Goal: Book appointment/travel/reservation

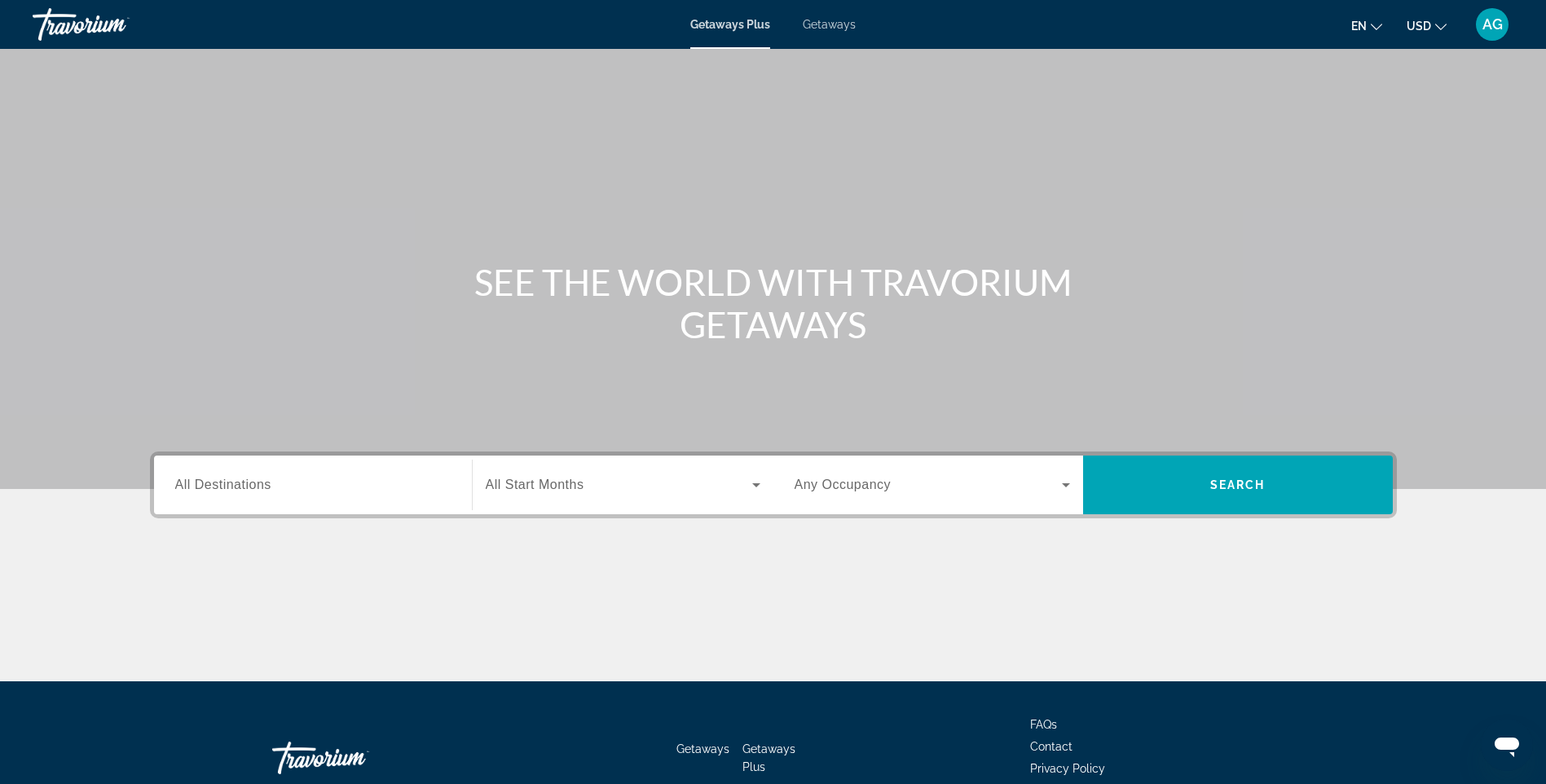
click at [833, 23] on span "Getaways" at bounding box center [828, 24] width 53 height 13
click at [322, 486] on input "Destination All Destinations" at bounding box center [312, 485] width 275 height 20
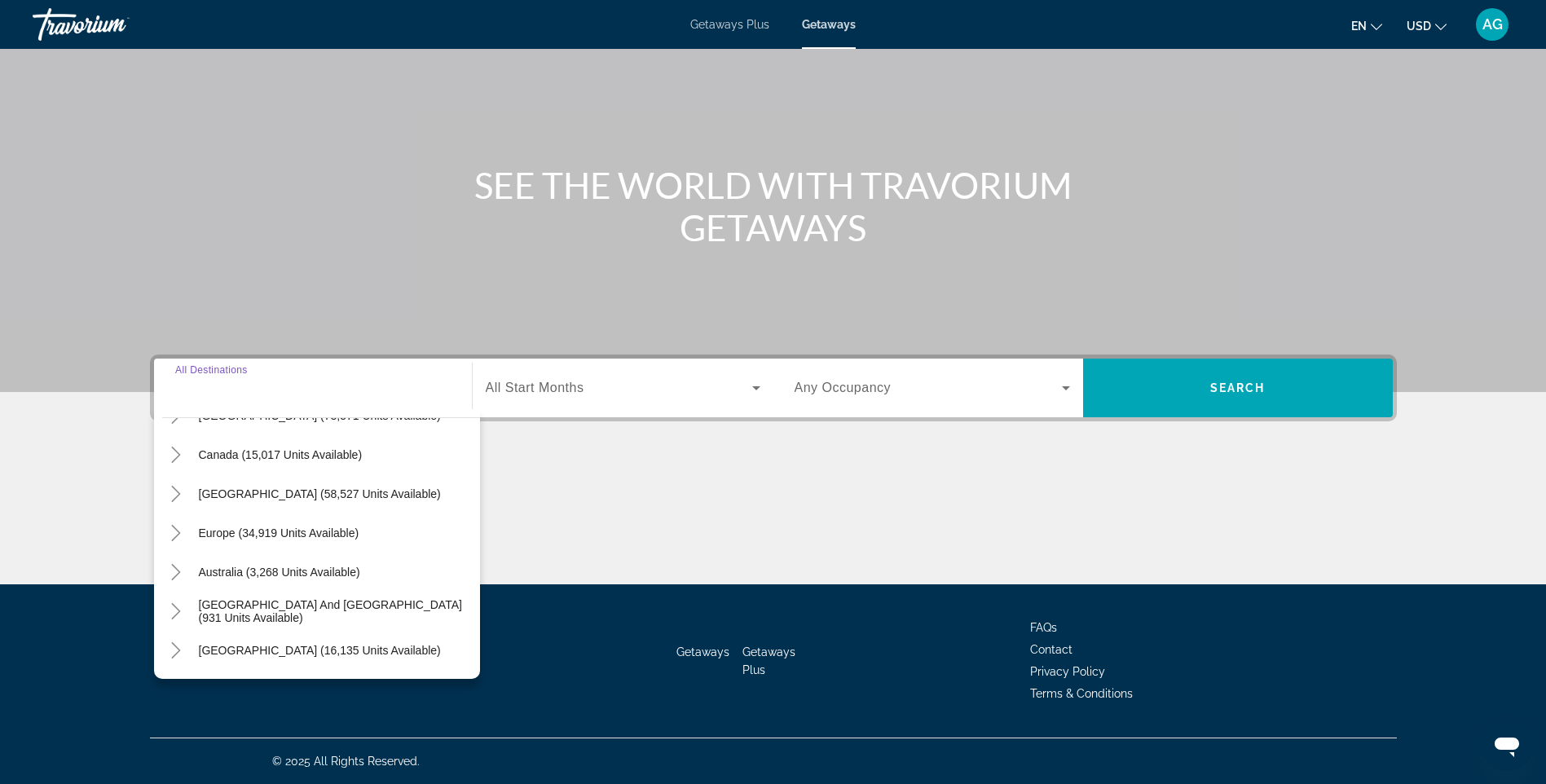
scroll to position [264, 0]
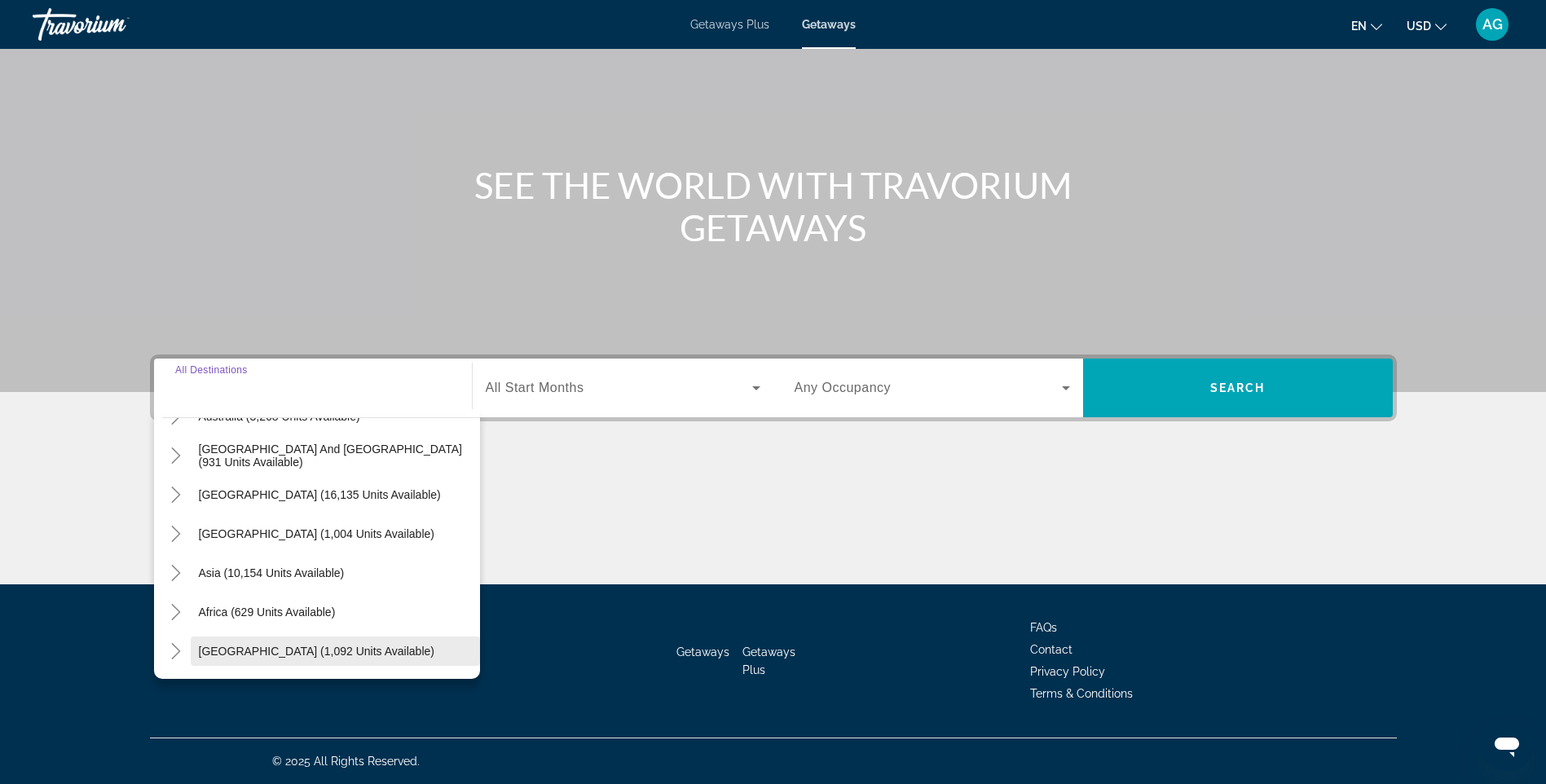
click at [319, 655] on span "[GEOGRAPHIC_DATA] (1,092 units available)" at bounding box center [317, 651] width 235 height 13
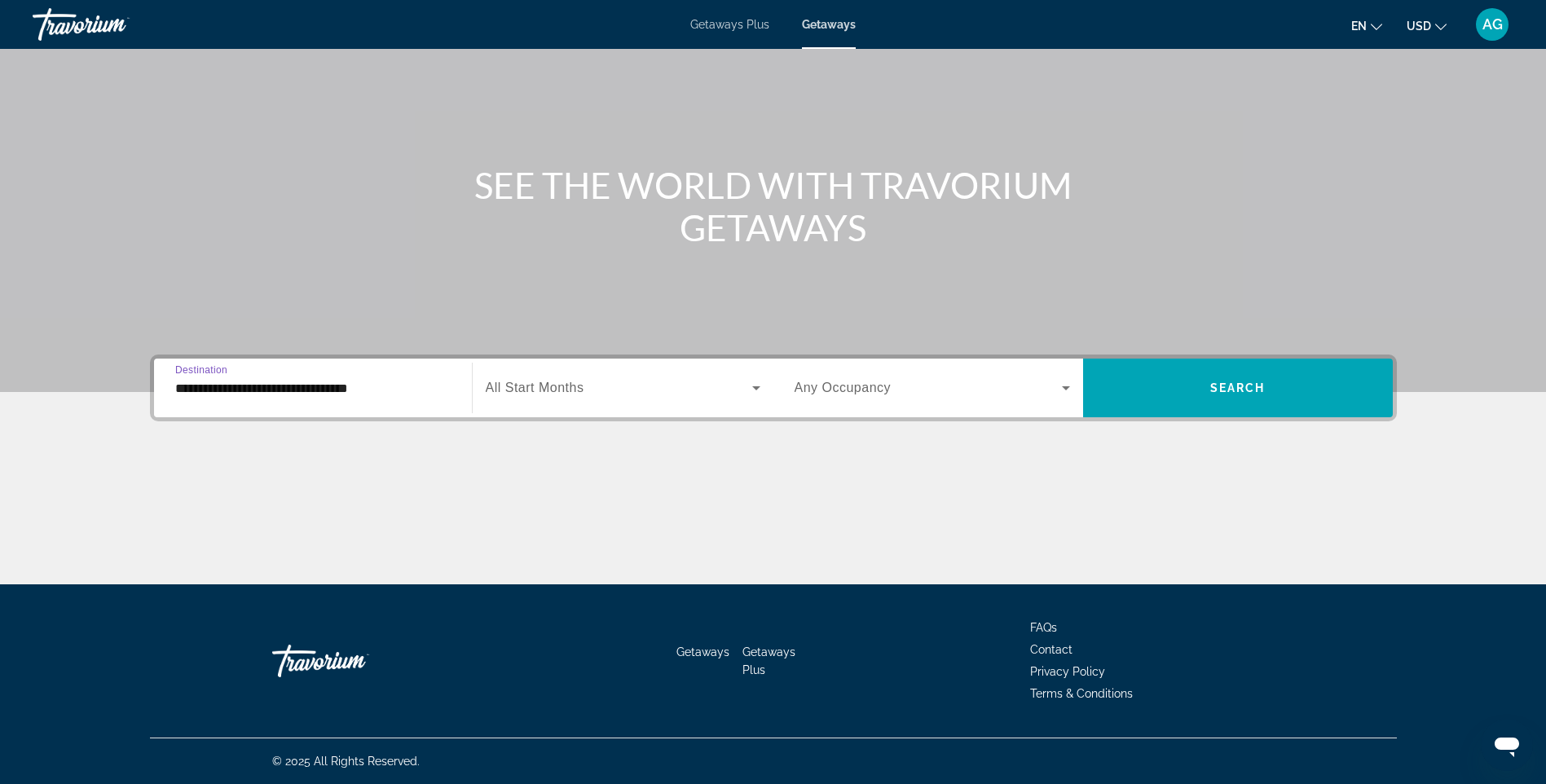
click at [365, 392] on input "**********" at bounding box center [312, 389] width 275 height 20
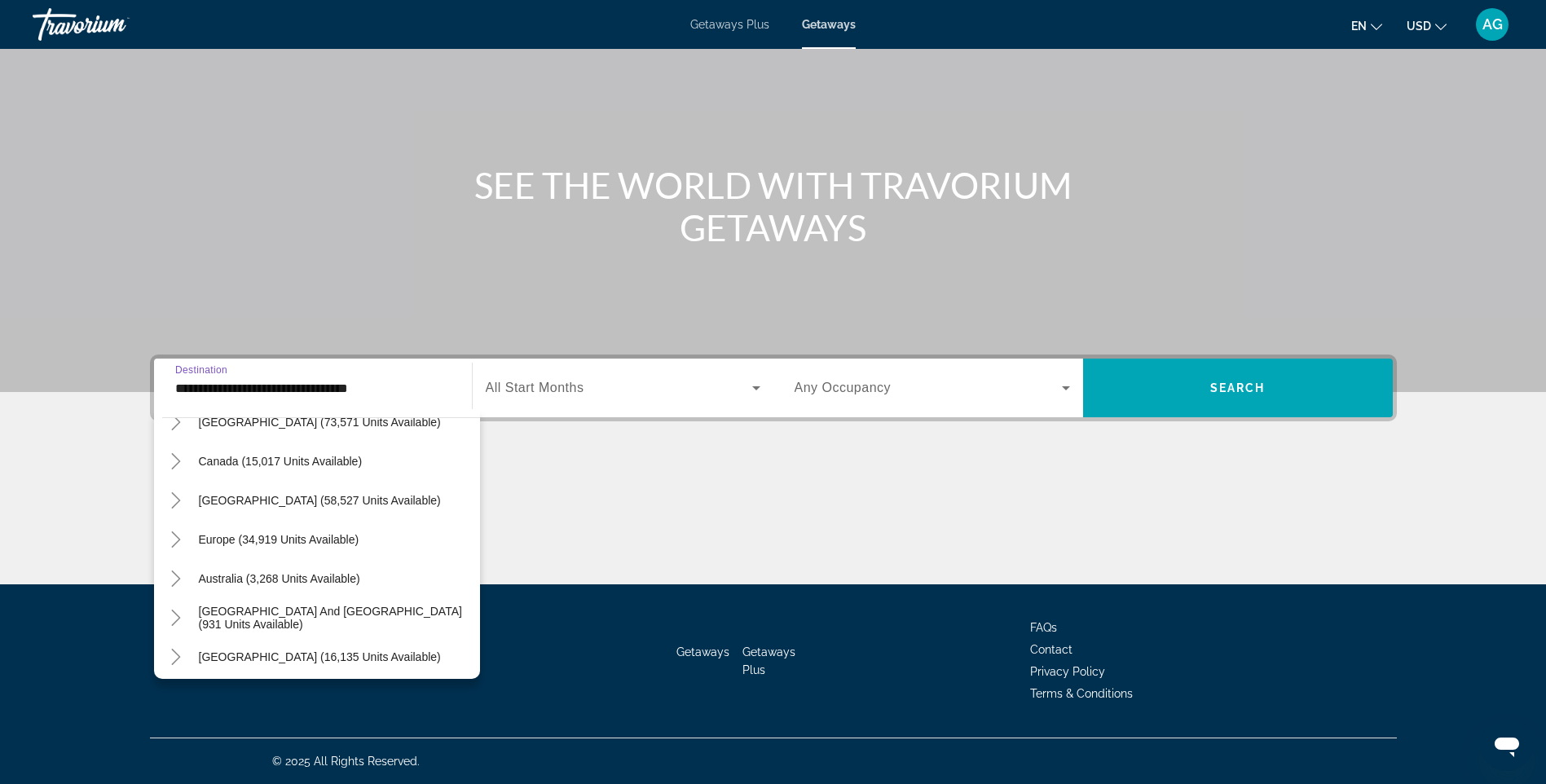
scroll to position [94, 0]
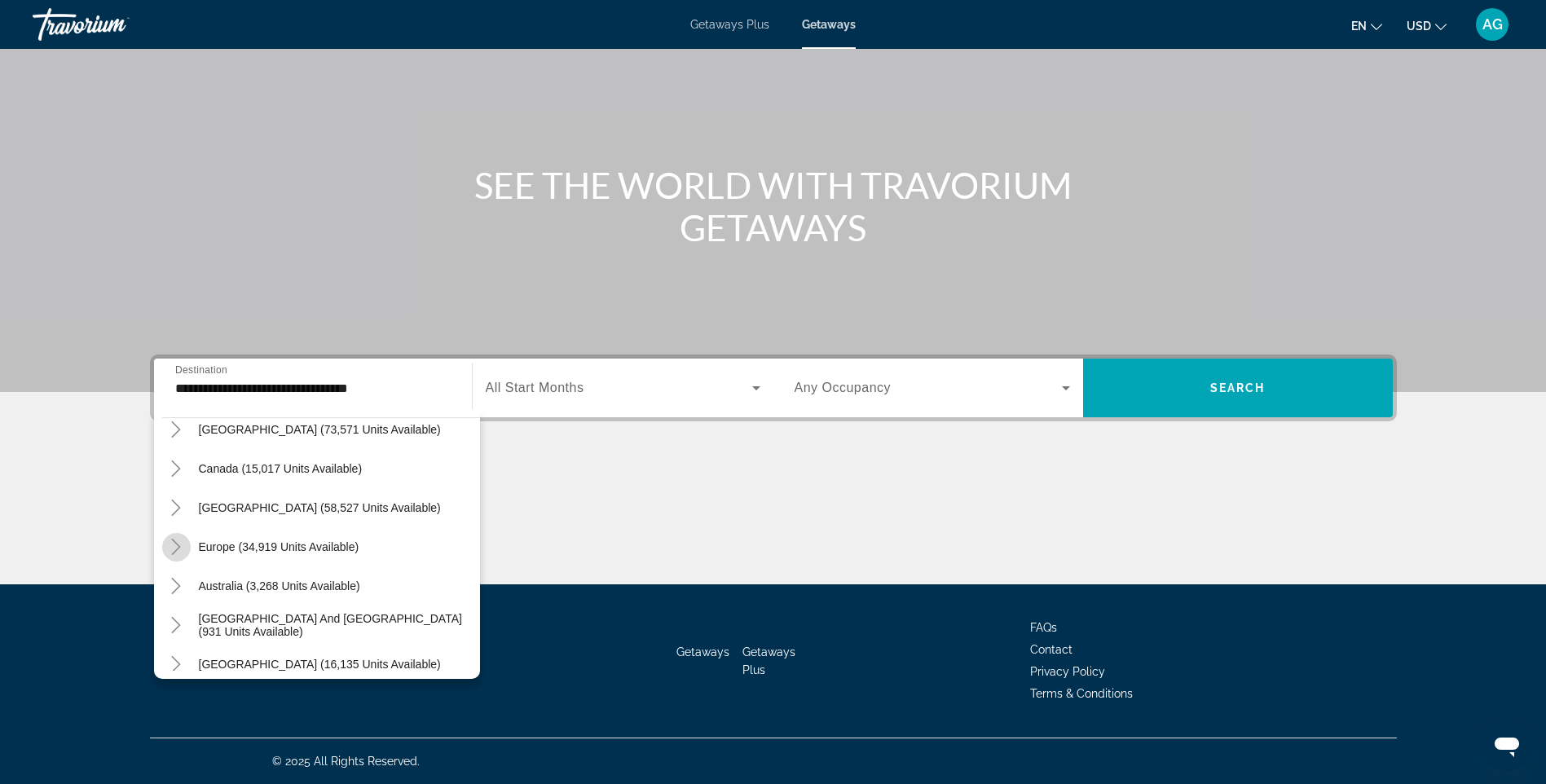
click at [175, 550] on icon "Toggle Europe (34,919 units available)" at bounding box center [177, 546] width 9 height 16
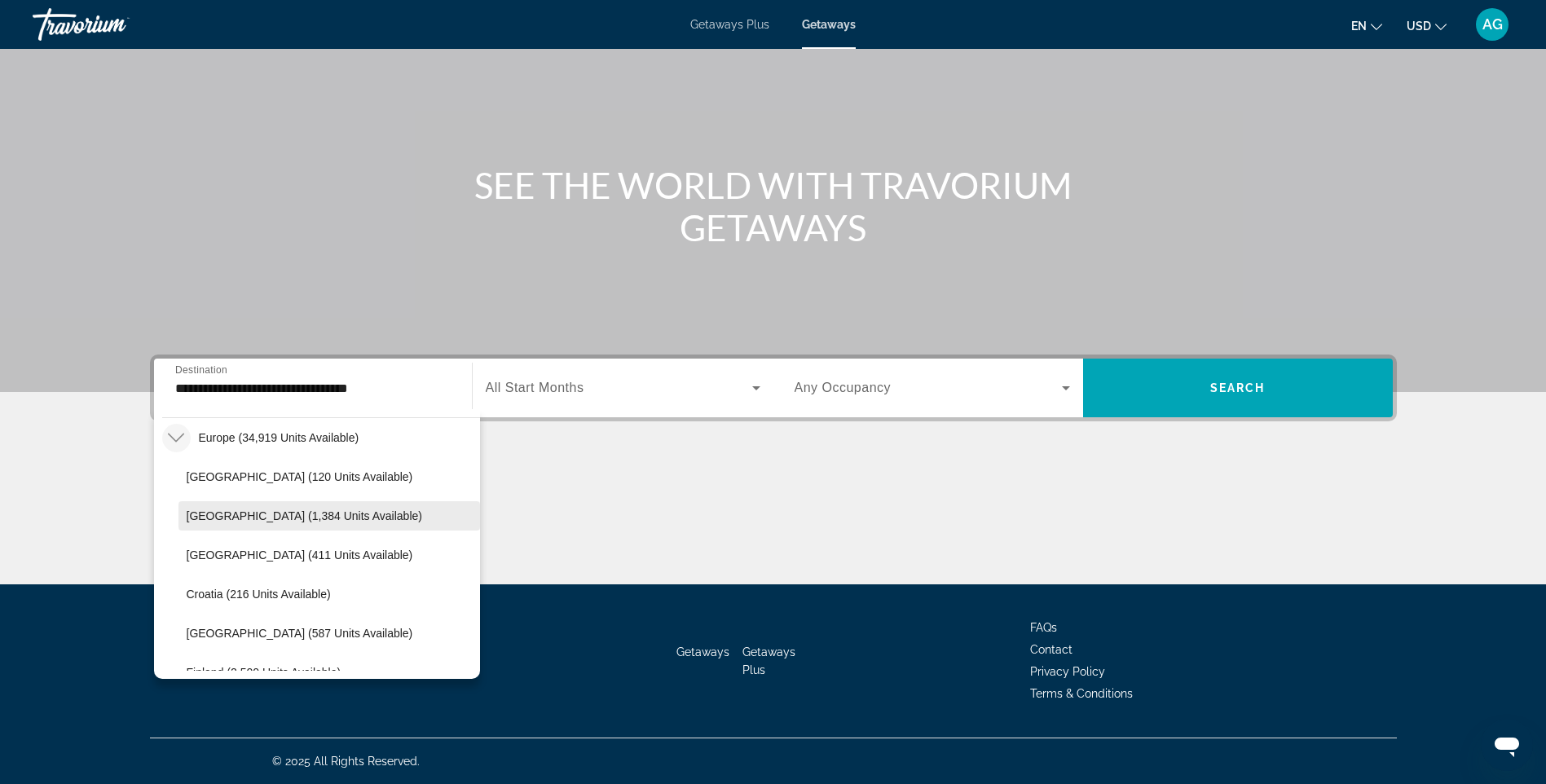
click at [334, 519] on span "[GEOGRAPHIC_DATA] (1,384 units available)" at bounding box center [305, 515] width 235 height 13
type input "**********"
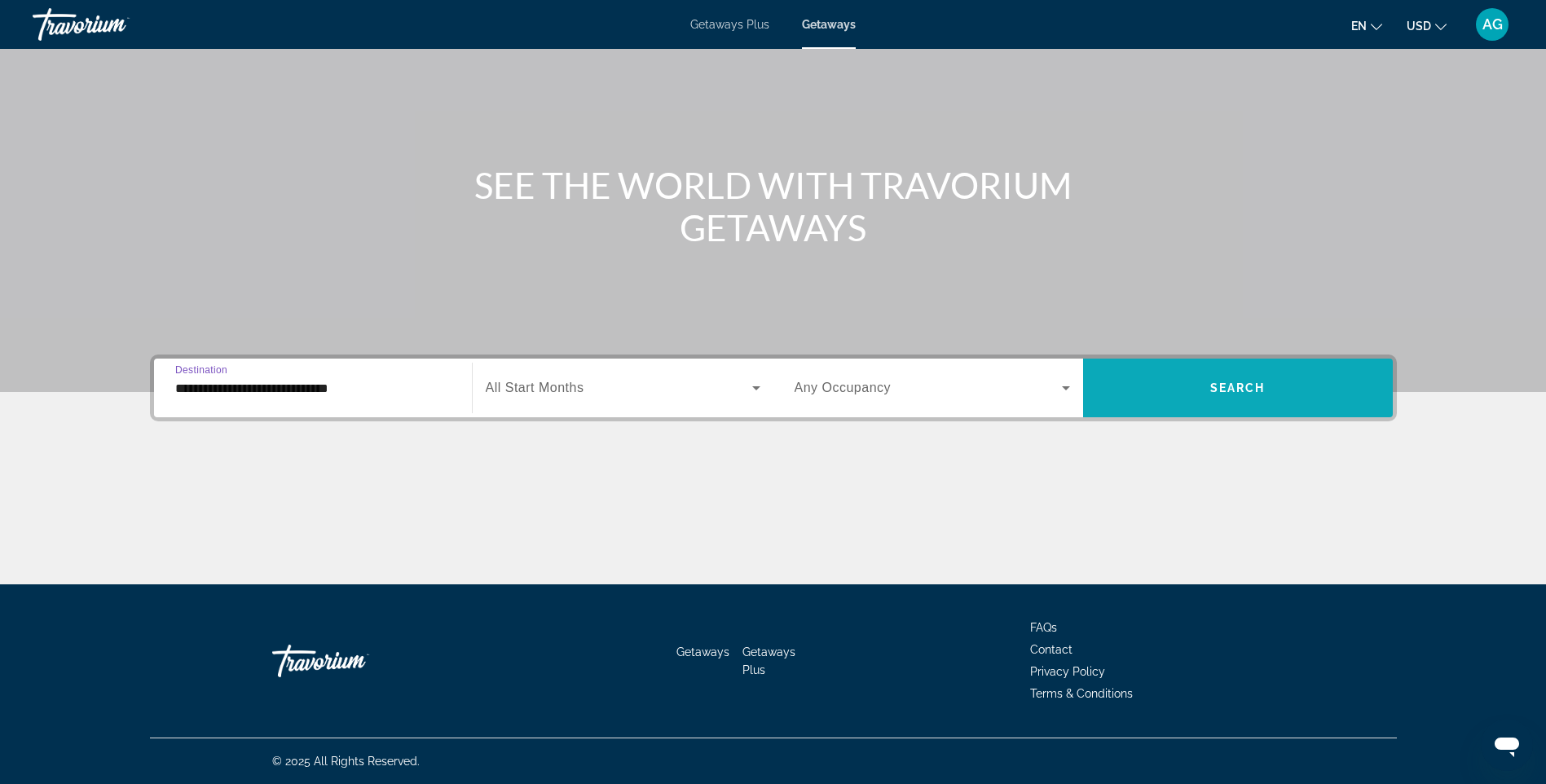
click at [1292, 392] on span "Search widget" at bounding box center [1238, 388] width 310 height 39
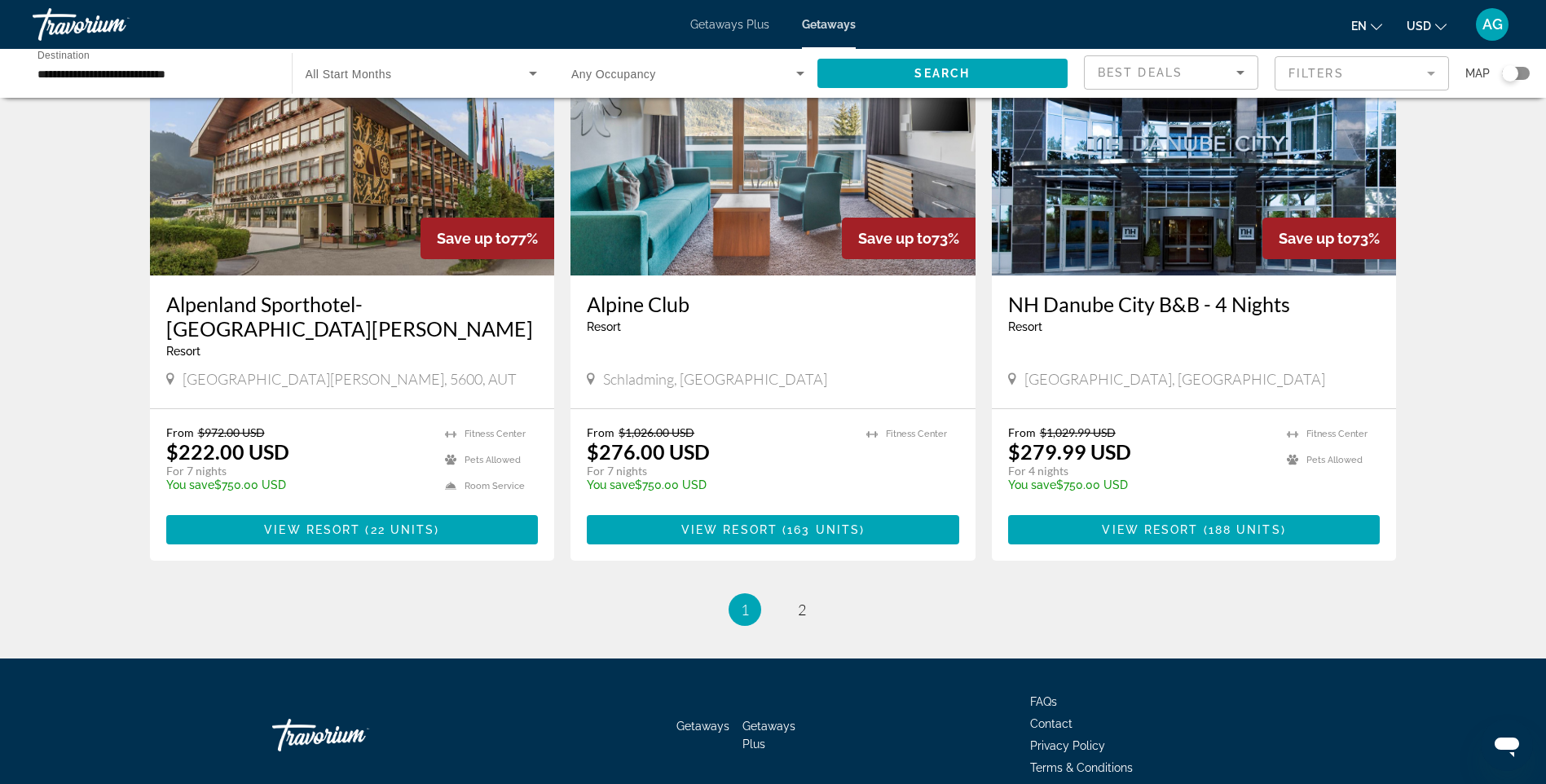
scroll to position [1900, 0]
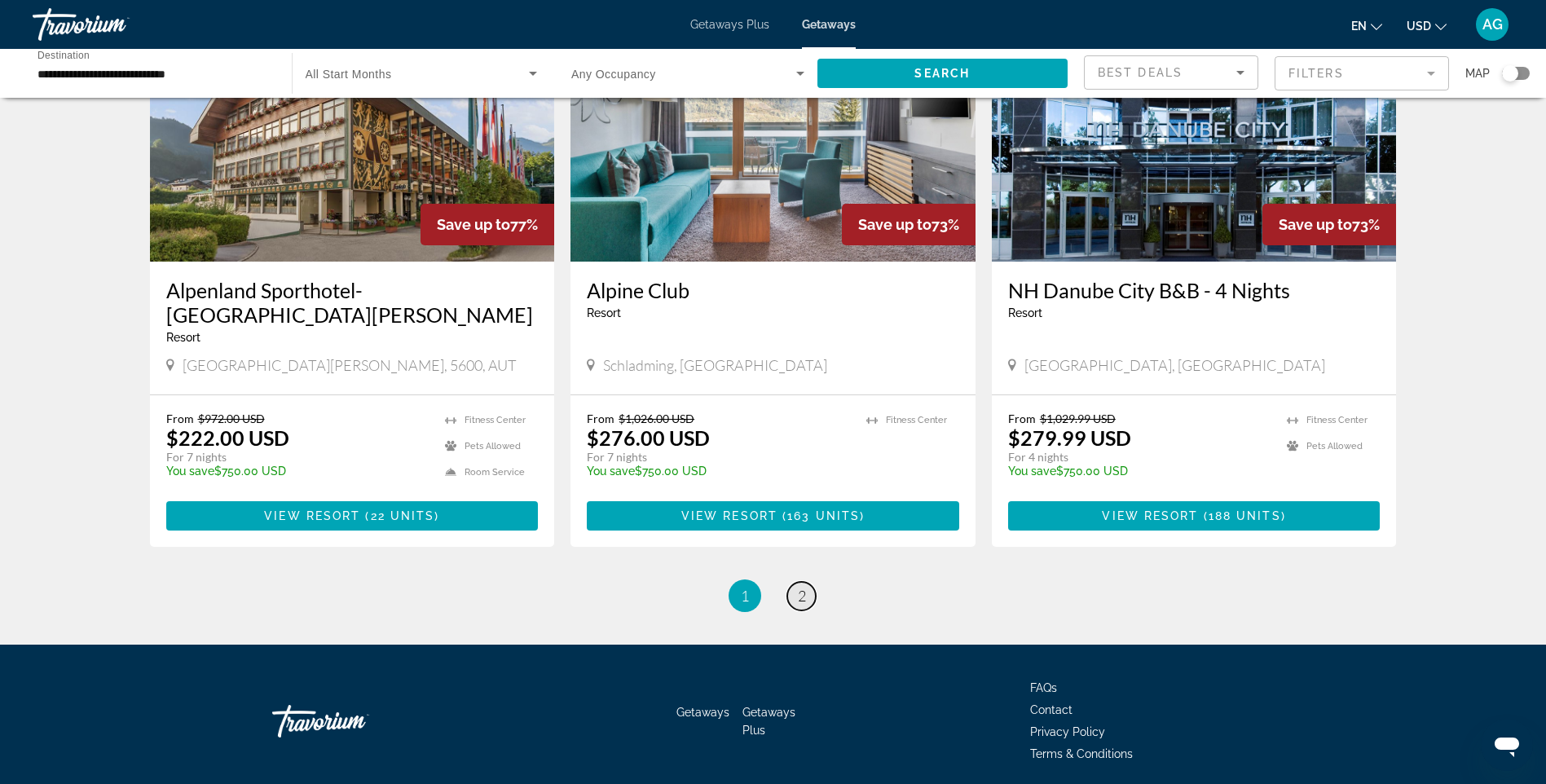
click at [800, 587] on span "2" at bounding box center [802, 595] width 8 height 18
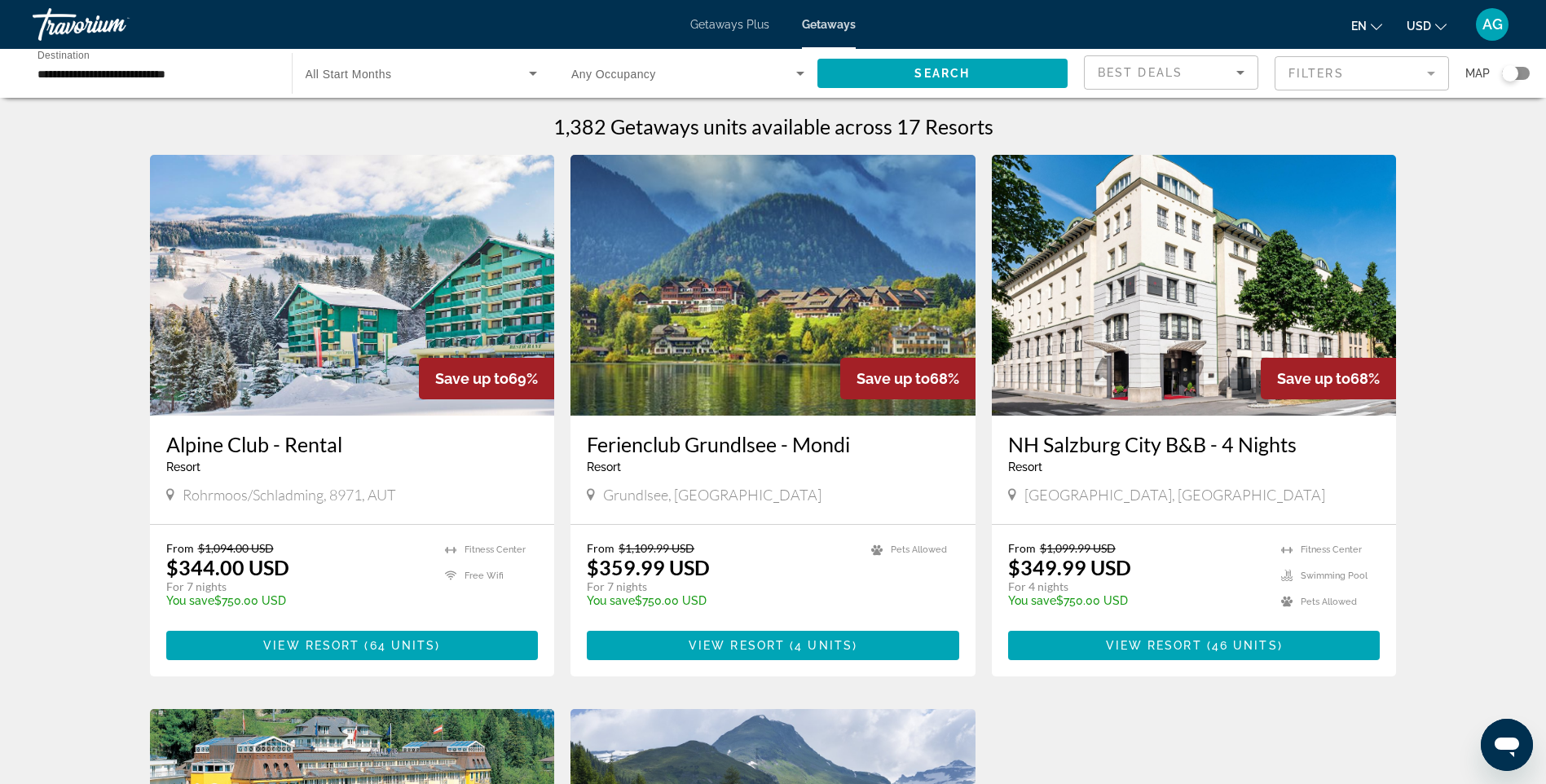
drag, startPoint x: 998, startPoint y: 442, endPoint x: 1301, endPoint y: 442, distance: 303.0
click at [1301, 442] on div "NH [GEOGRAPHIC_DATA] B&B - 4 Nights Resort - This is an adults only resort [GEO…" at bounding box center [1195, 469] width 405 height 108
drag, startPoint x: 1301, startPoint y: 442, endPoint x: 1214, endPoint y: 444, distance: 87.0
copy h3 "NH Salzburg City B&B - 4 Nights"
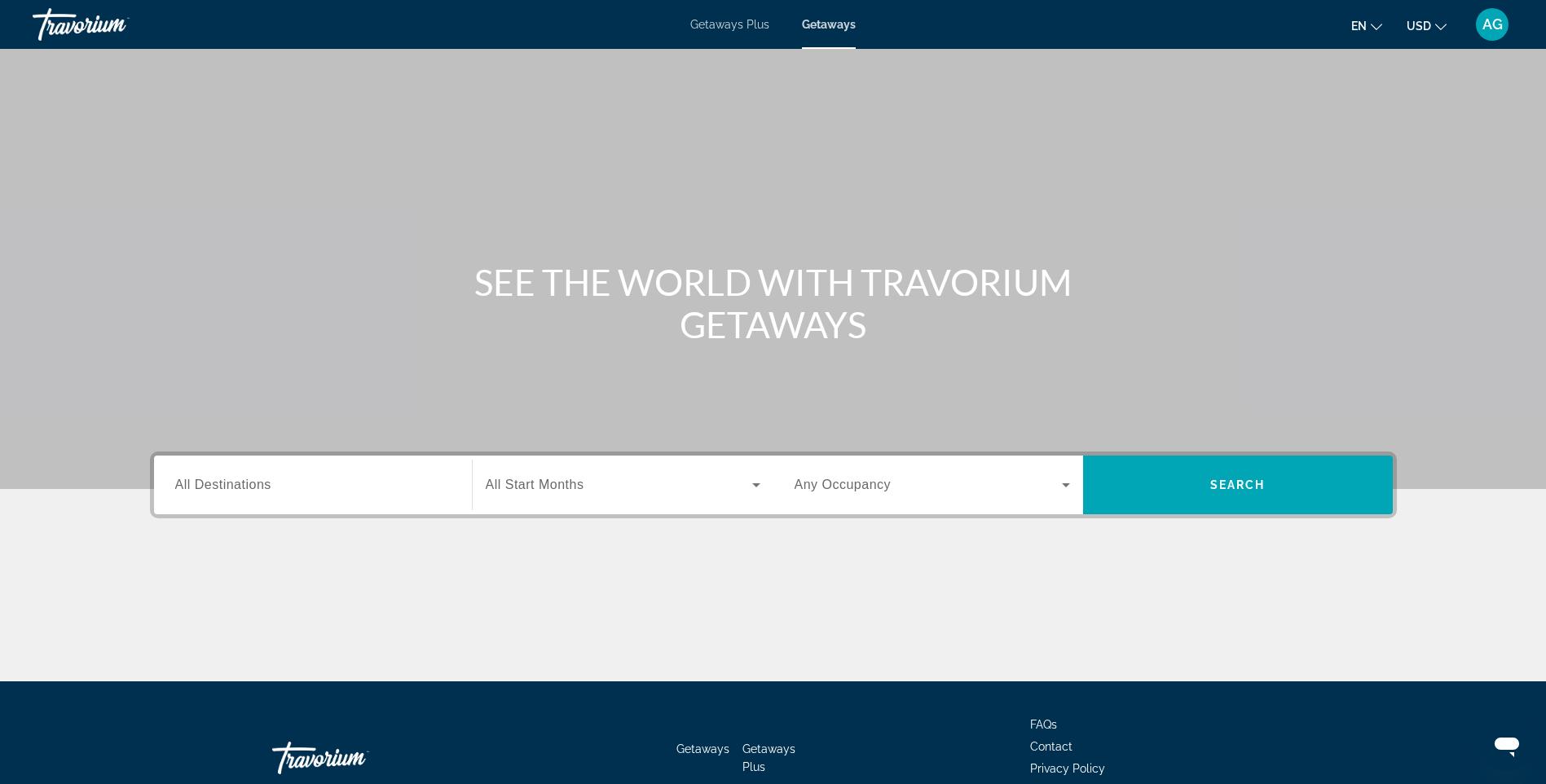
click at [327, 490] on input "Destination All Destinations" at bounding box center [312, 485] width 275 height 20
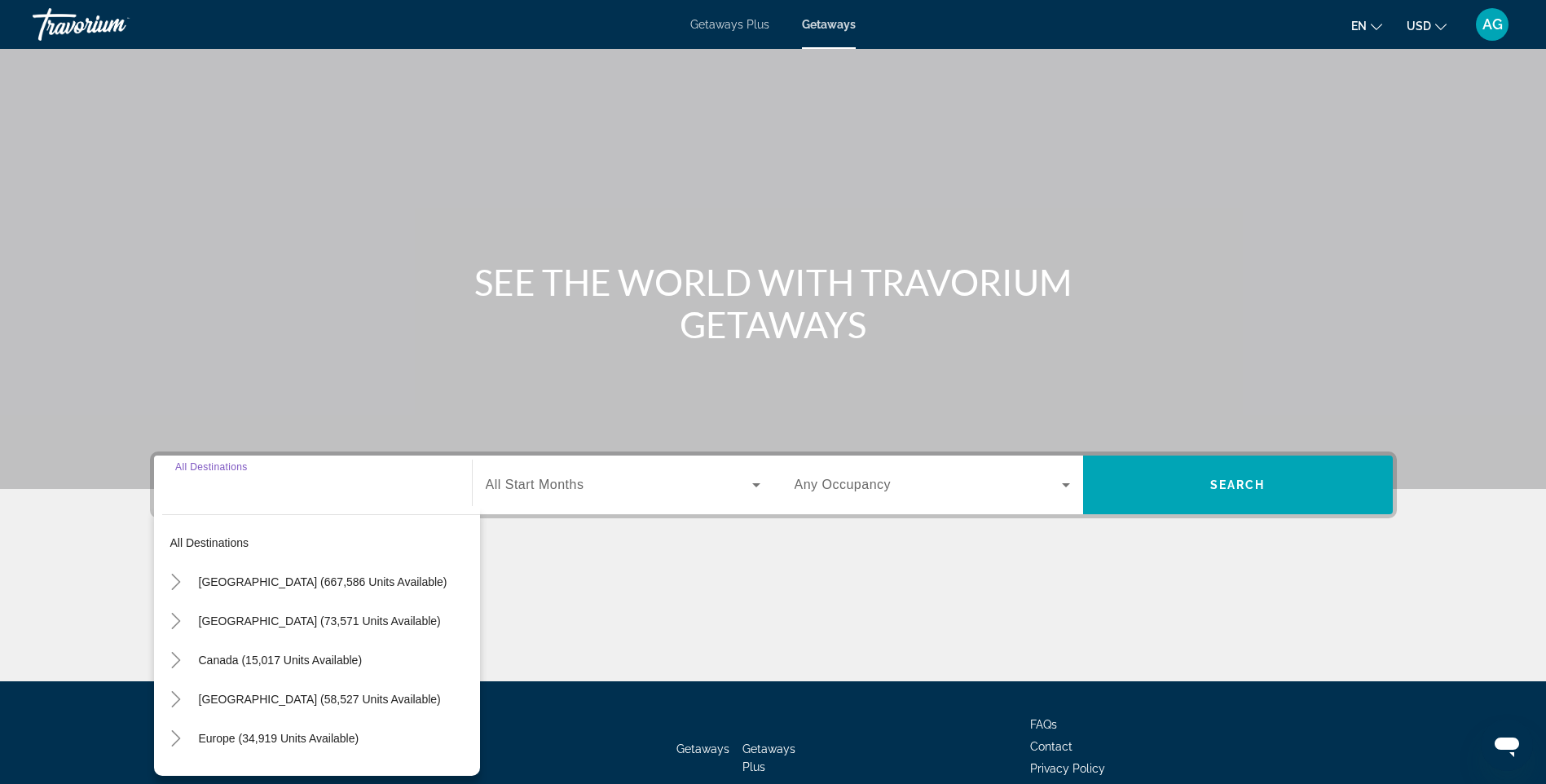
scroll to position [97, 0]
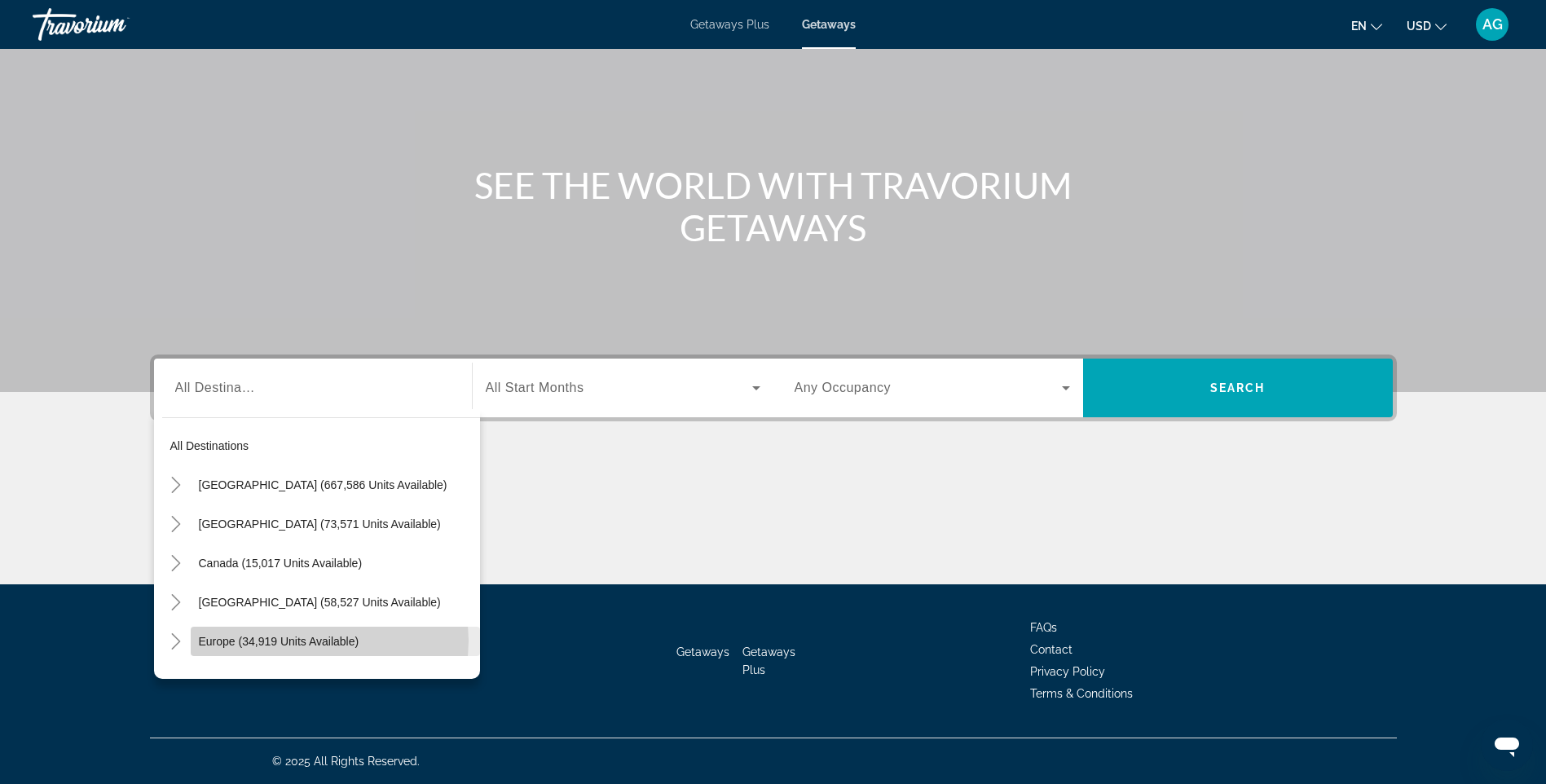
click at [324, 640] on span "Europe (34,919 units available)" at bounding box center [279, 640] width 160 height 13
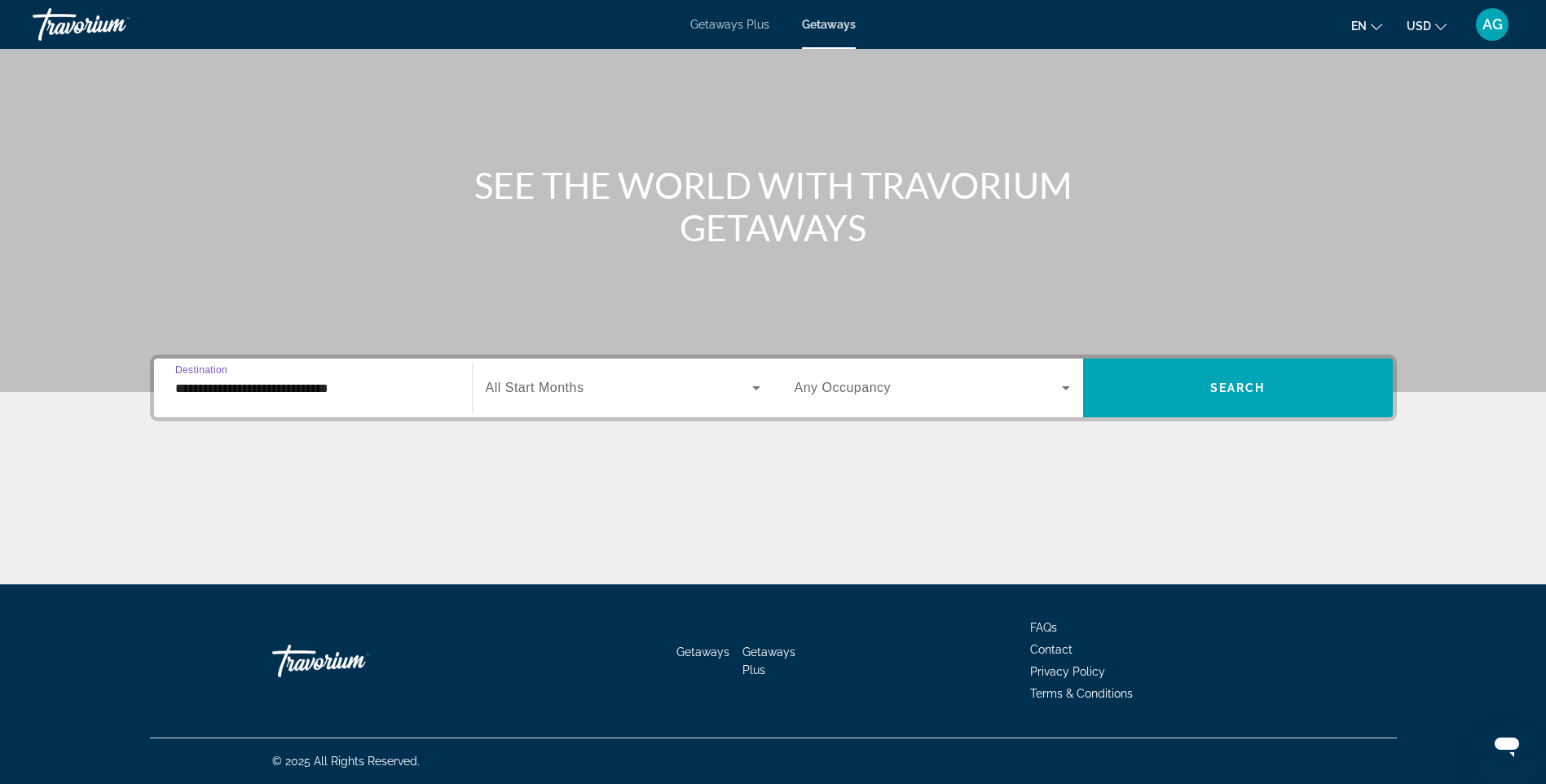
click at [400, 389] on input "**********" at bounding box center [312, 389] width 275 height 20
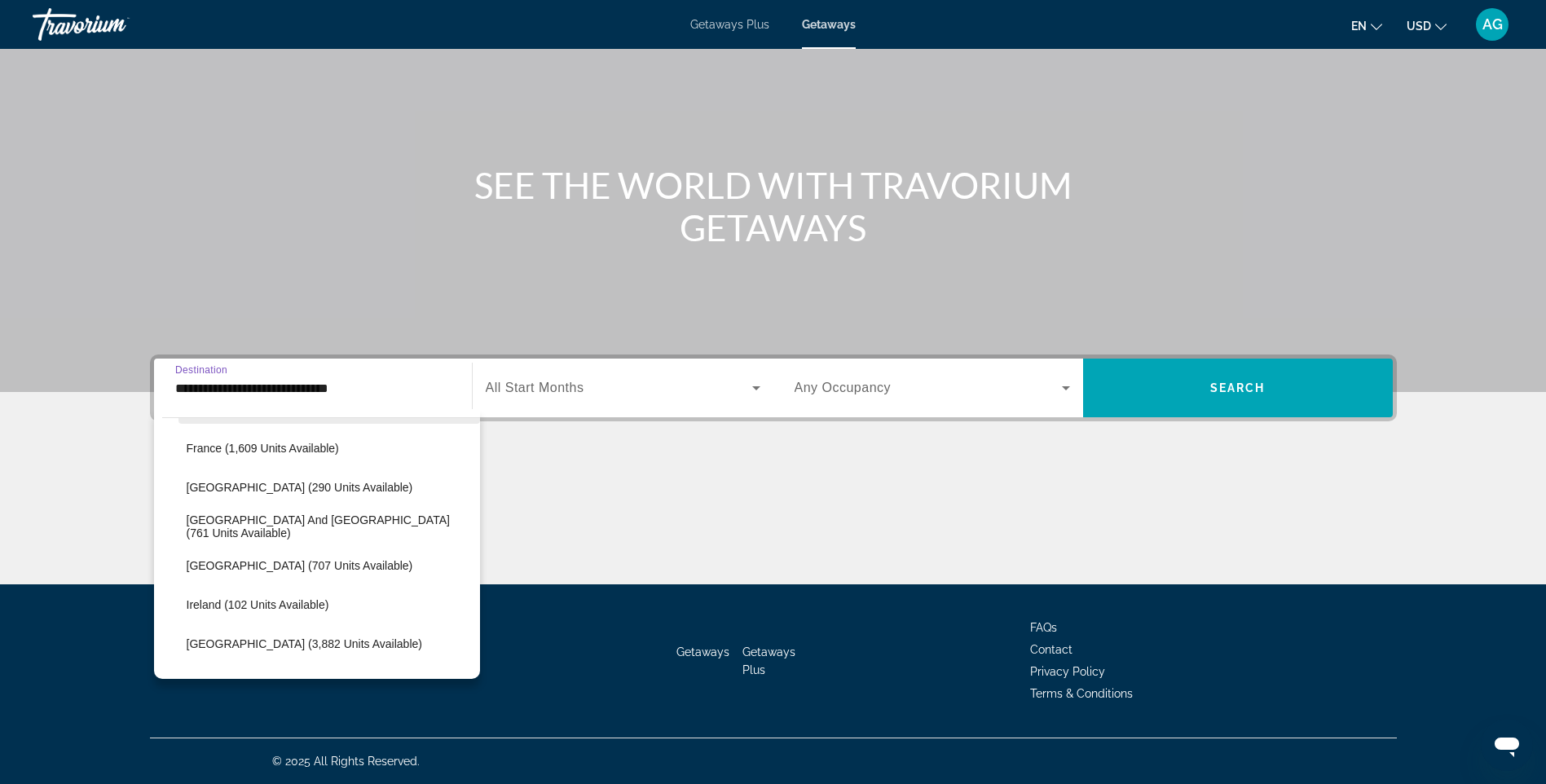
scroll to position [504, 0]
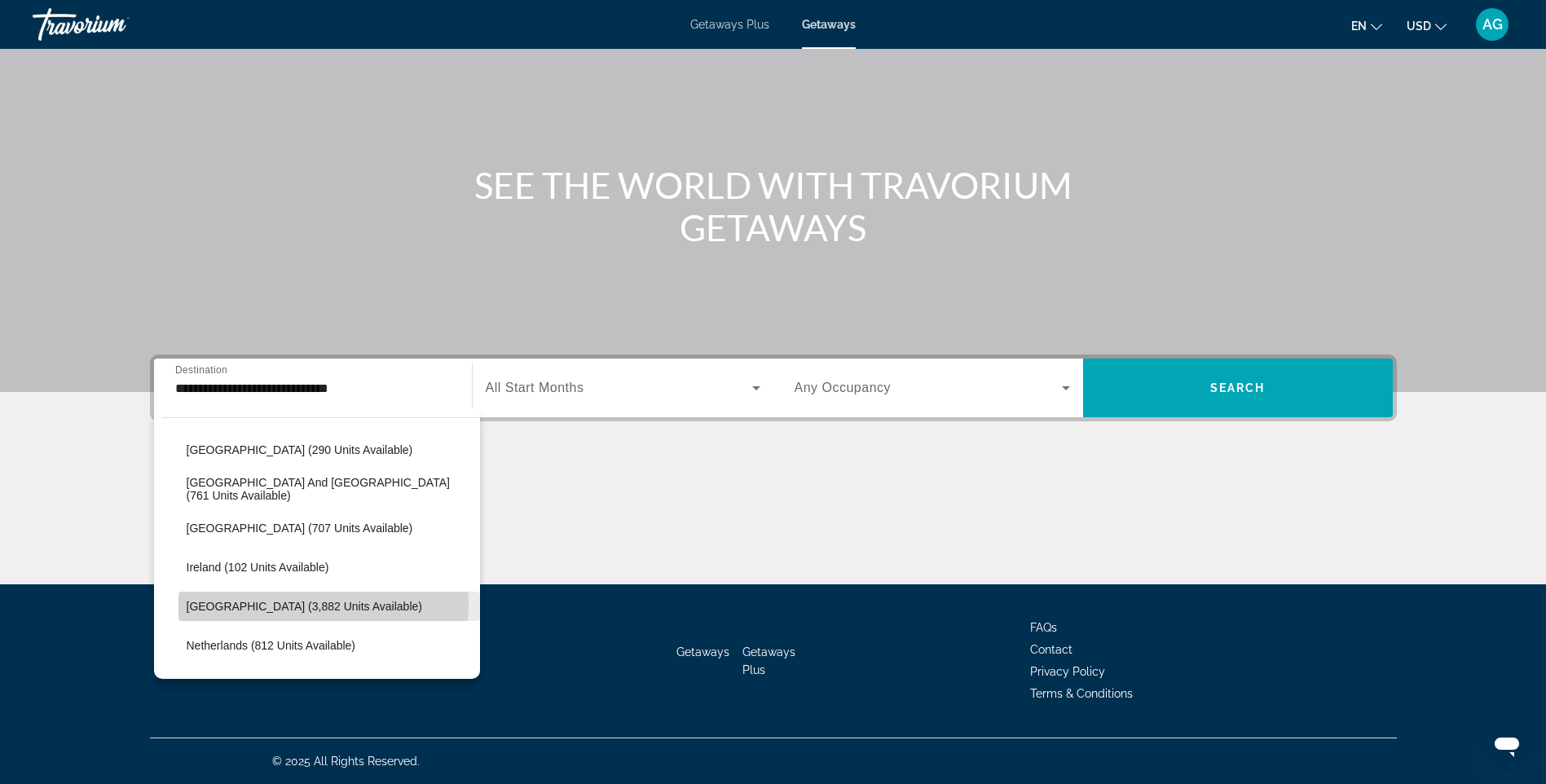
click at [302, 604] on span "[GEOGRAPHIC_DATA] (3,882 units available)" at bounding box center [305, 606] width 235 height 13
type input "**********"
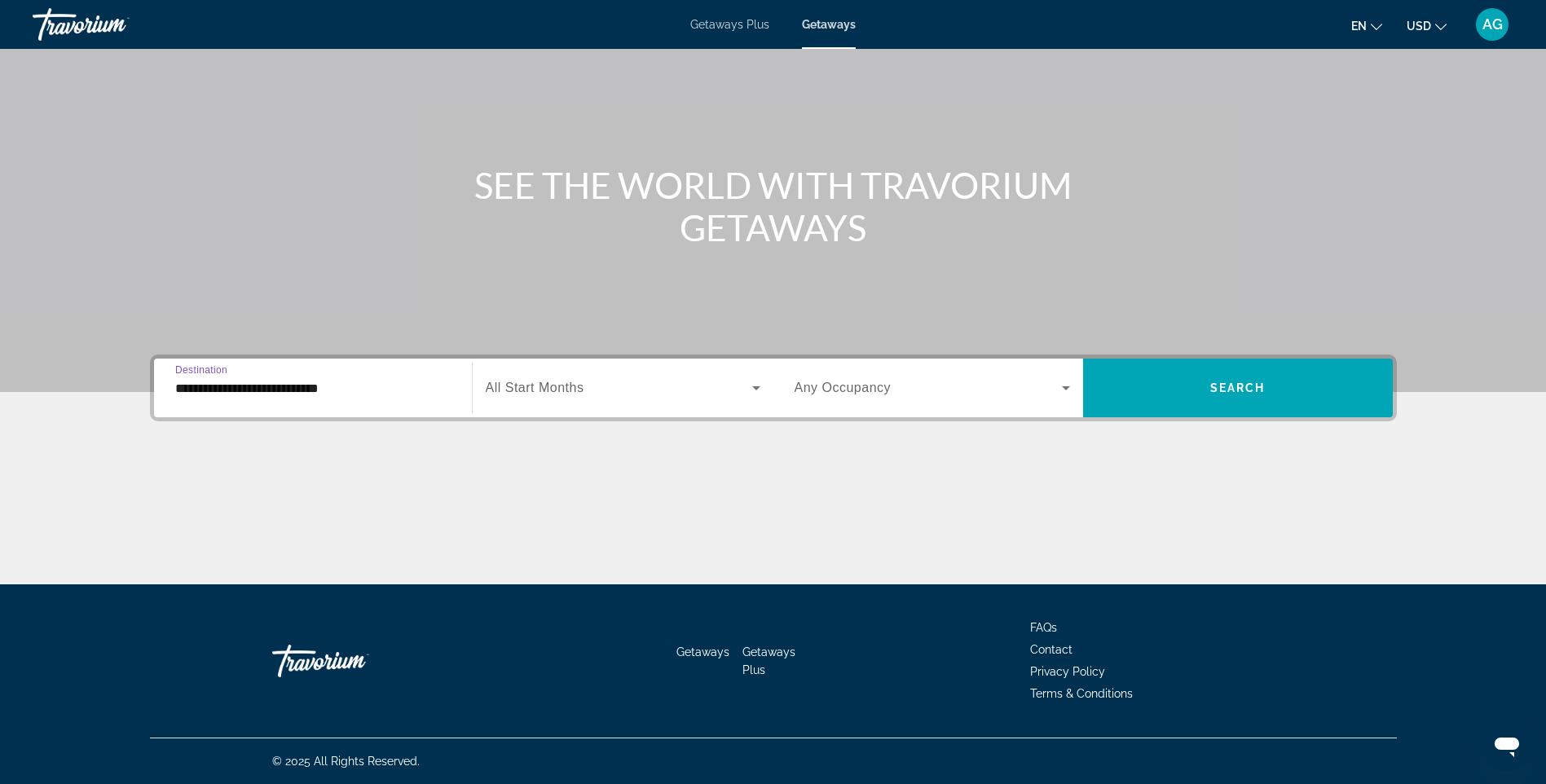
click at [752, 391] on icon "Search widget" at bounding box center [756, 388] width 20 height 20
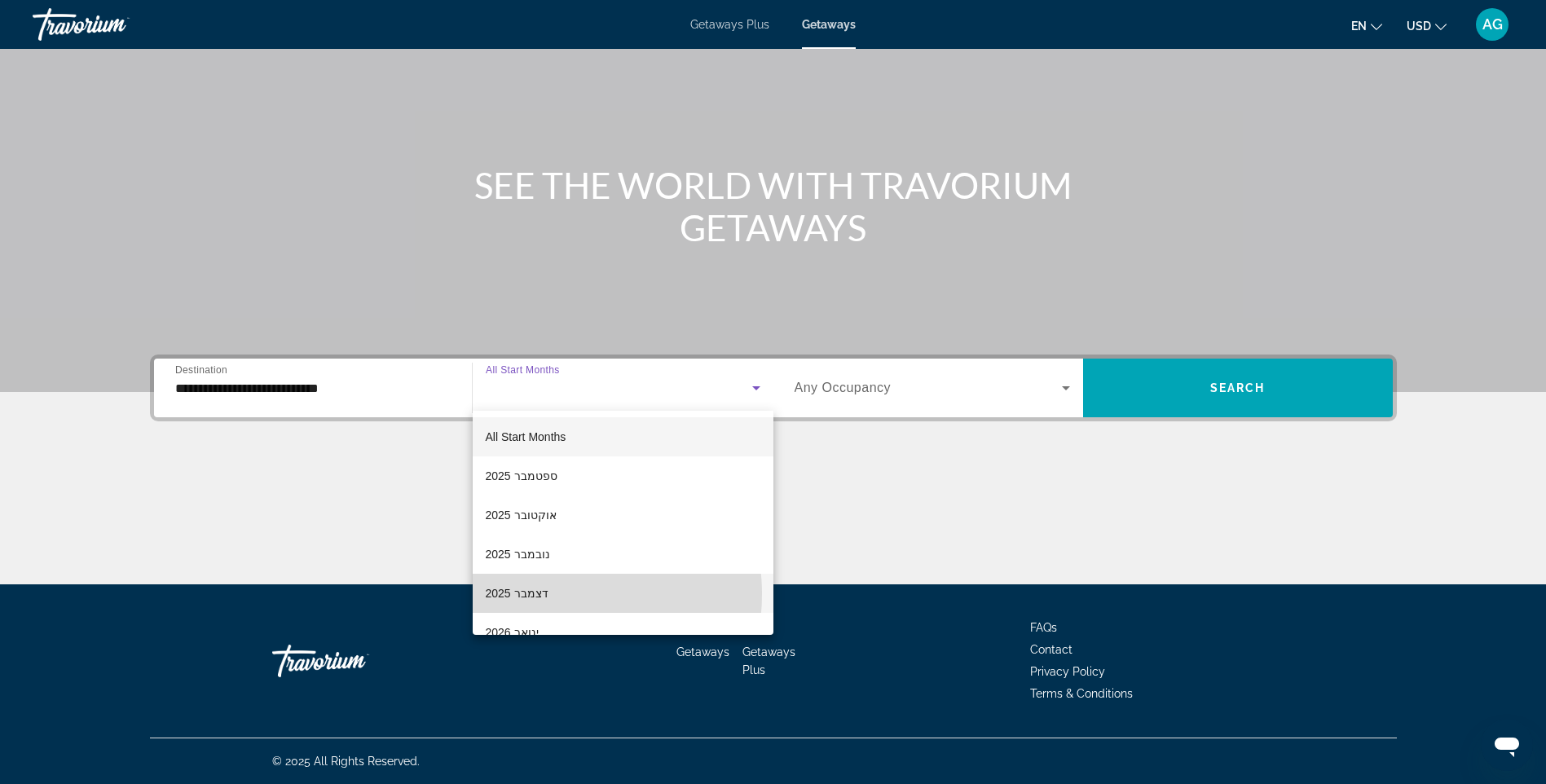
click at [549, 594] on mat-option "דצמבר 2025" at bounding box center [622, 593] width 300 height 39
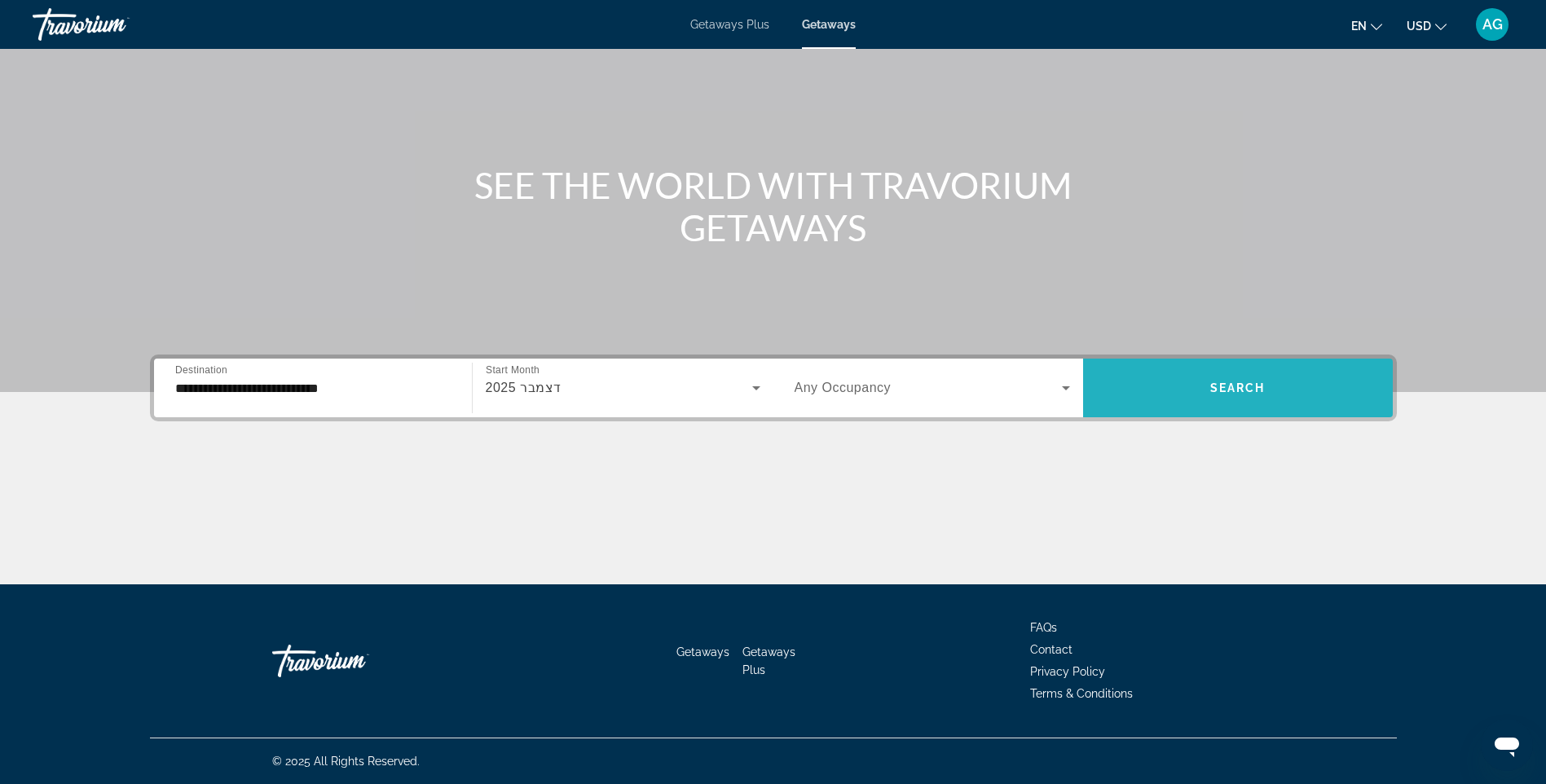
click at [1268, 371] on span "Search widget" at bounding box center [1238, 388] width 310 height 39
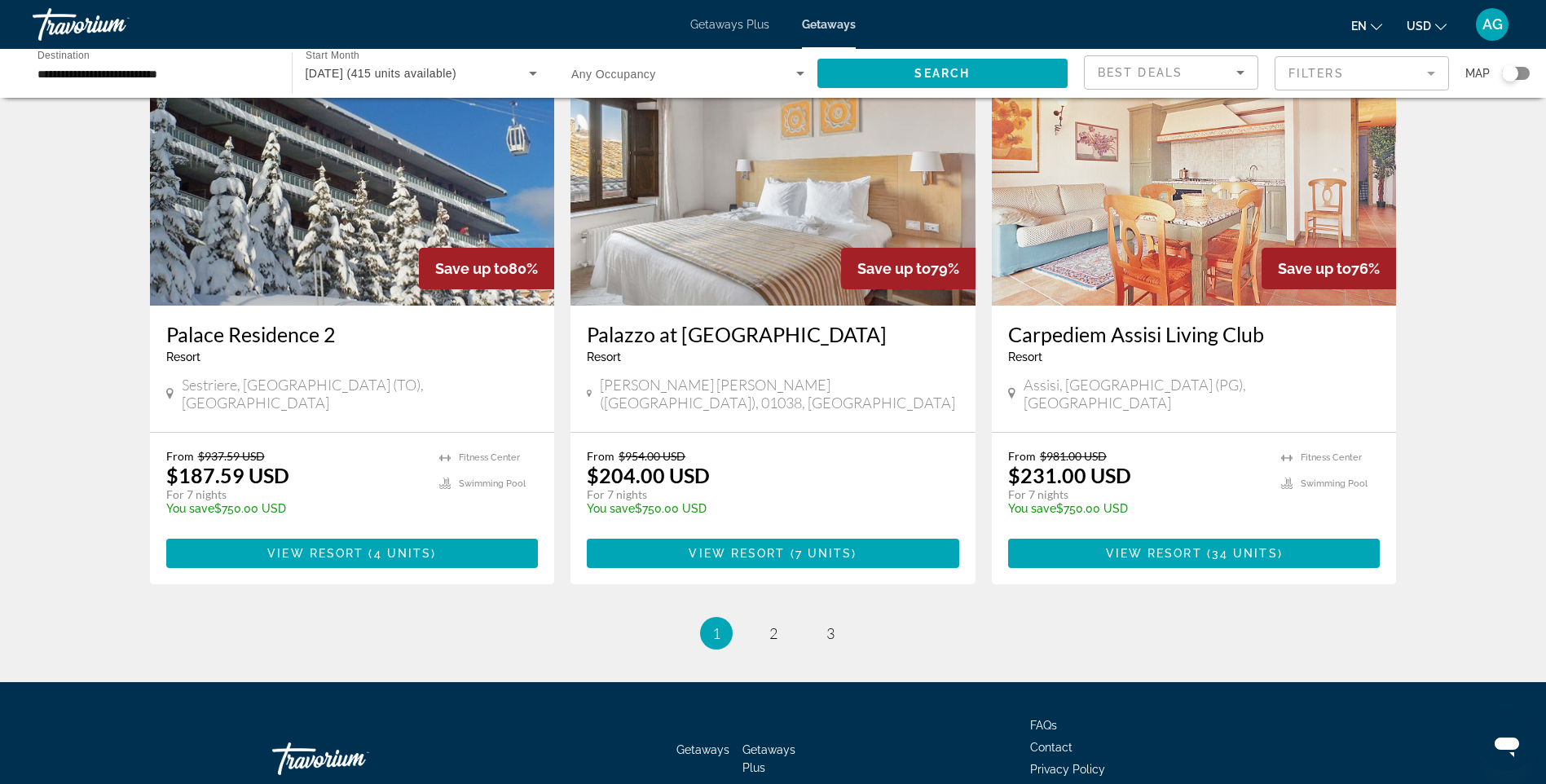
scroll to position [1852, 0]
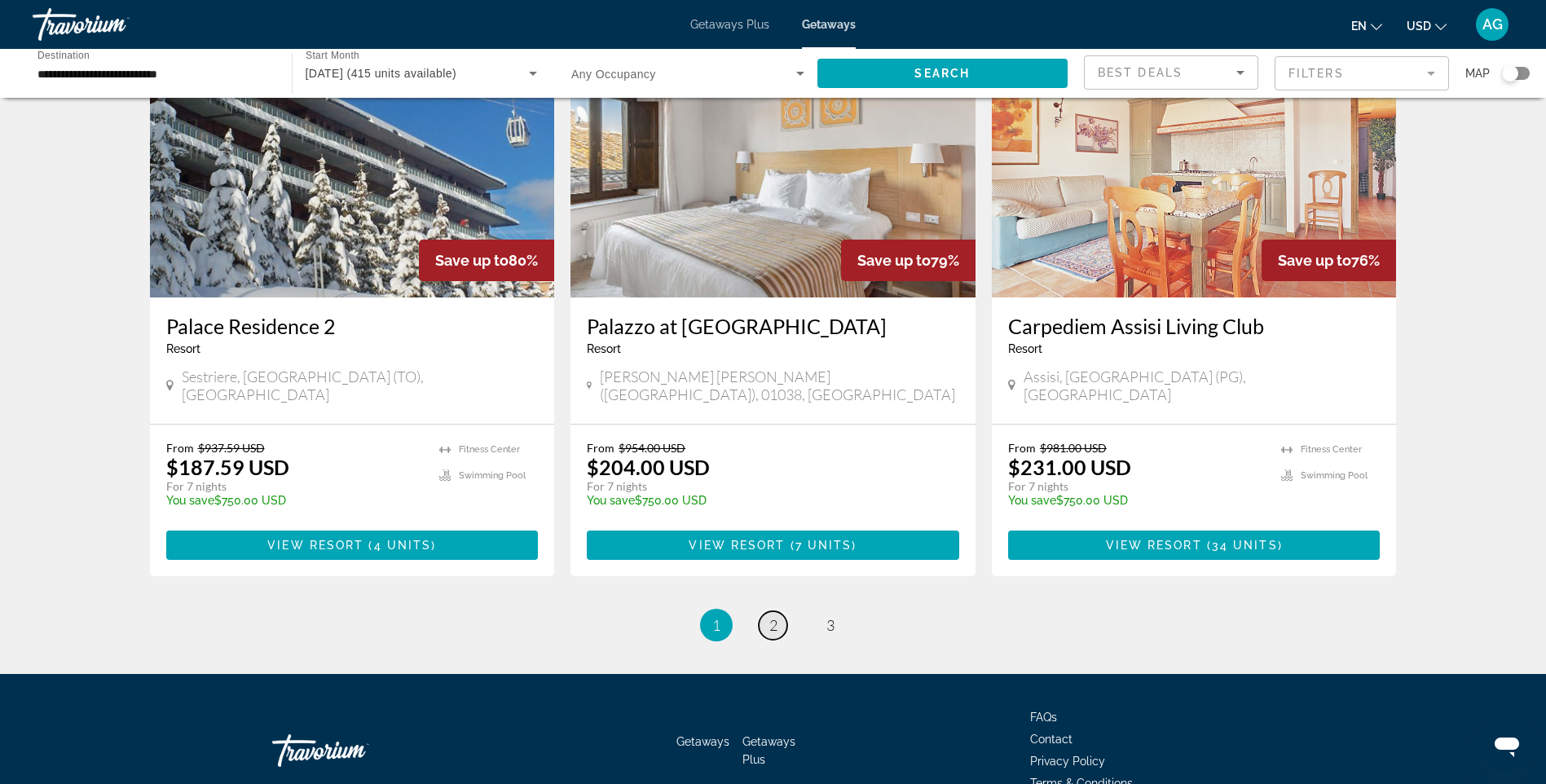
click at [770, 616] on span "2" at bounding box center [773, 625] width 8 height 18
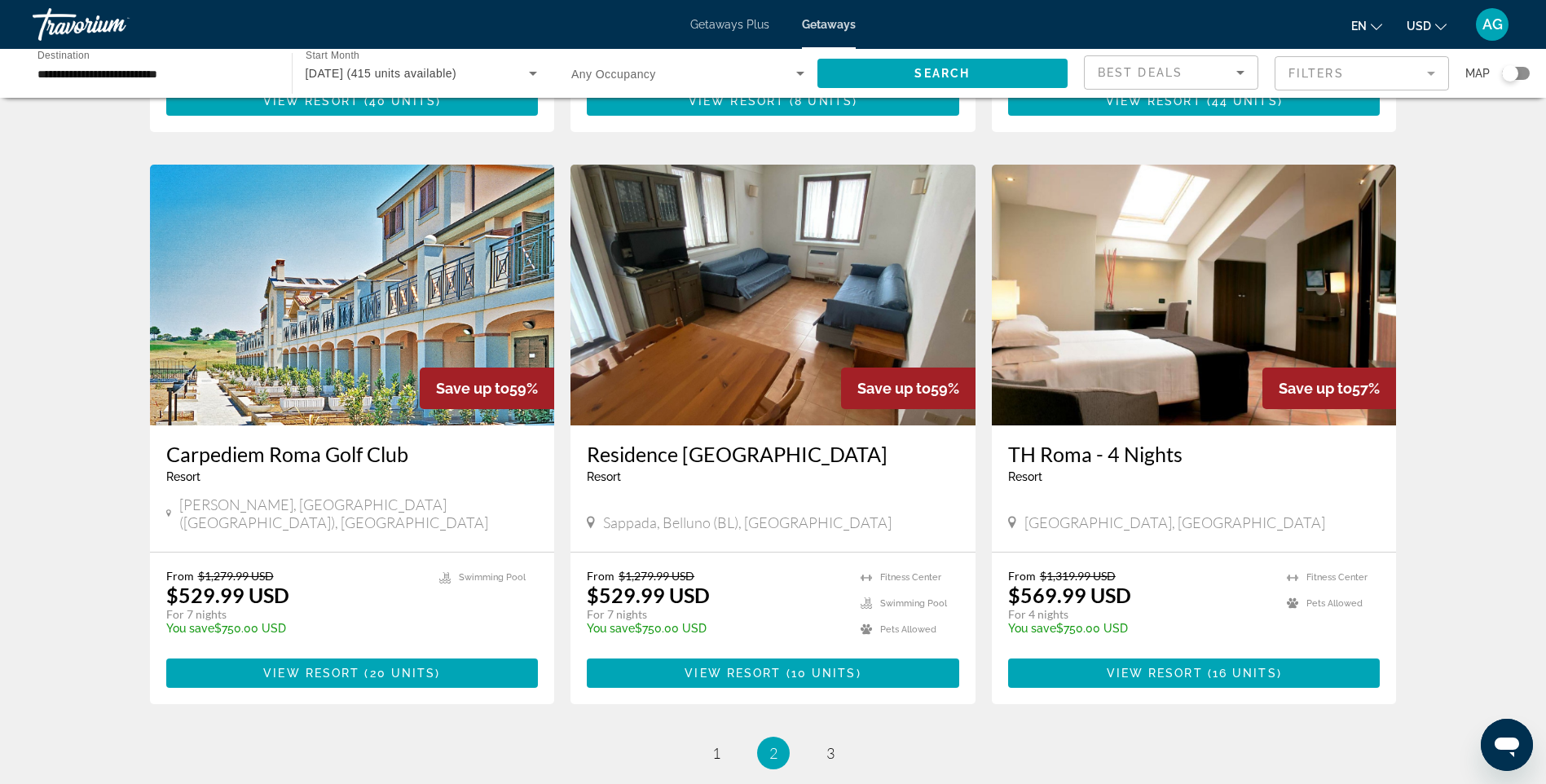
scroll to position [1852, 0]
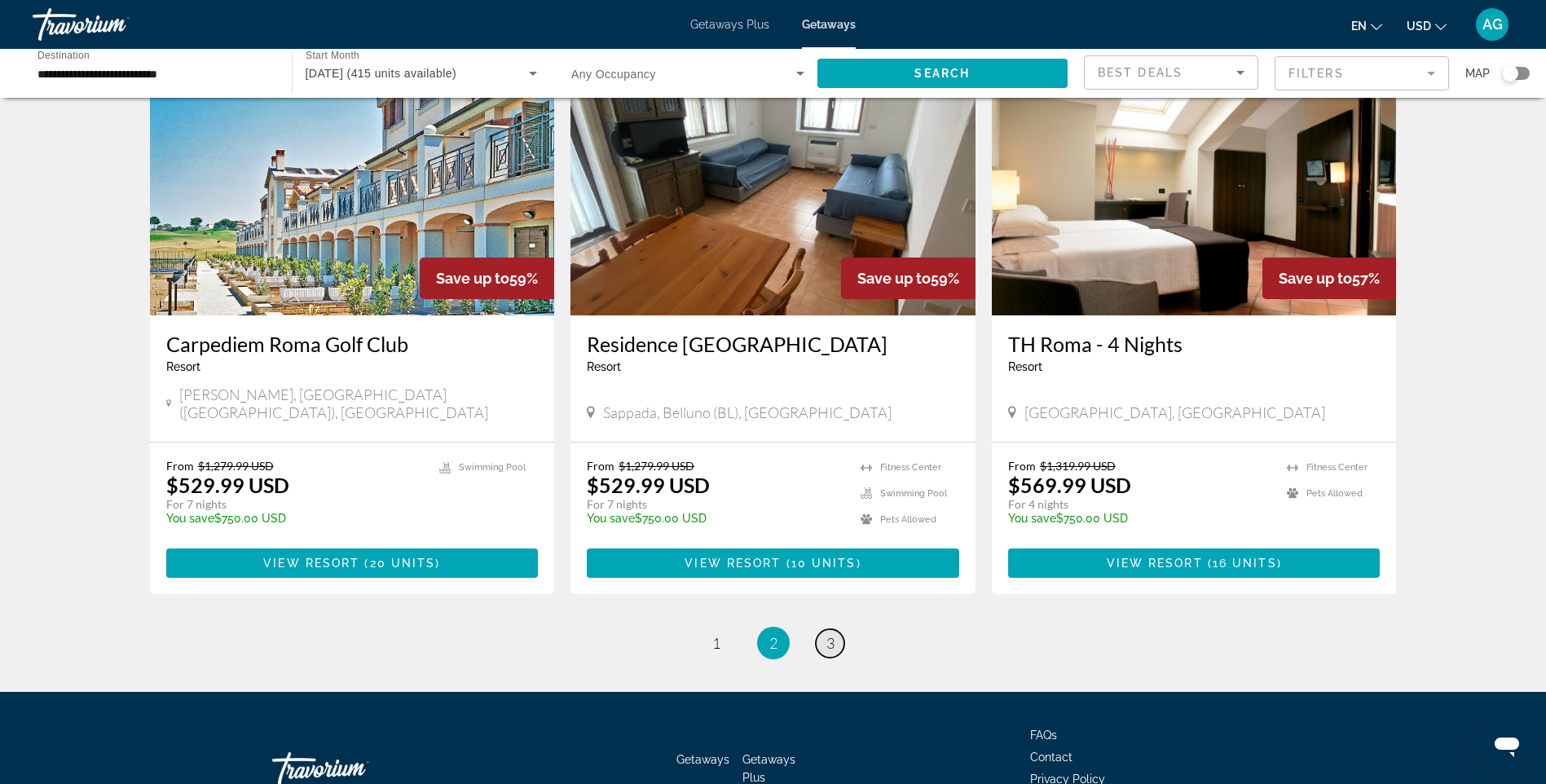
click at [833, 633] on span "3" at bounding box center [830, 642] width 8 height 18
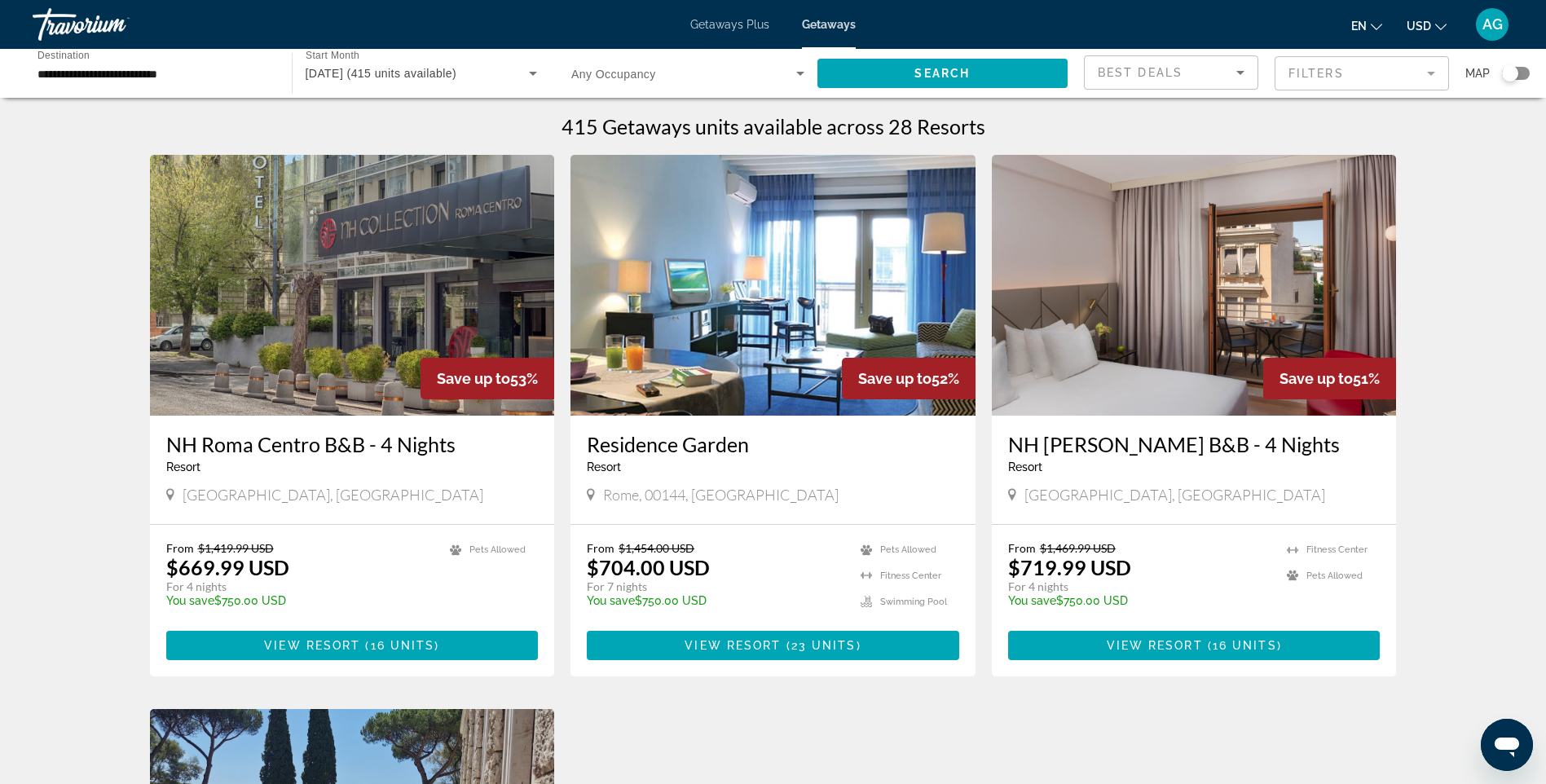
scroll to position [570, 0]
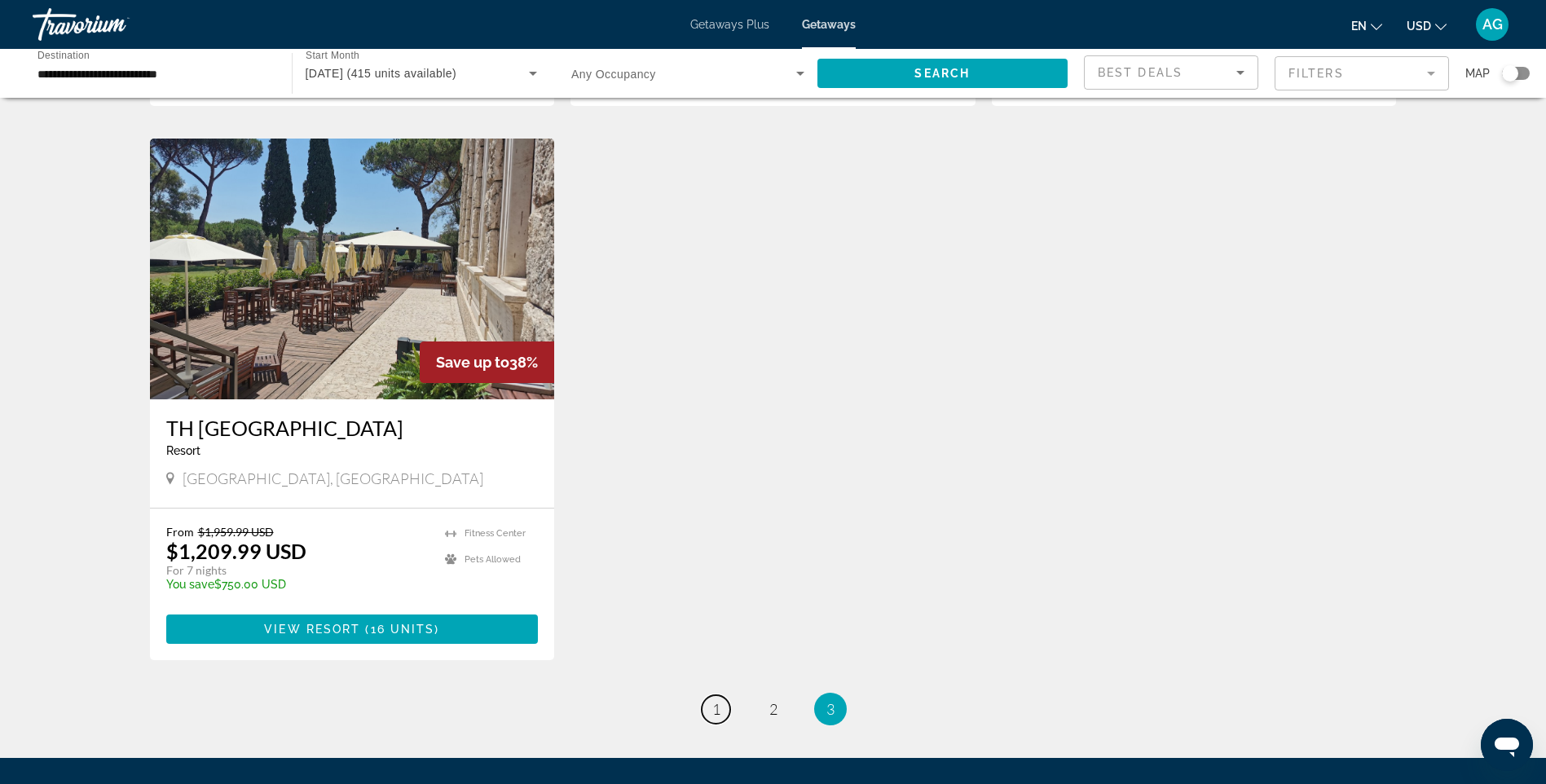
click at [718, 717] on span "1" at bounding box center [716, 709] width 8 height 18
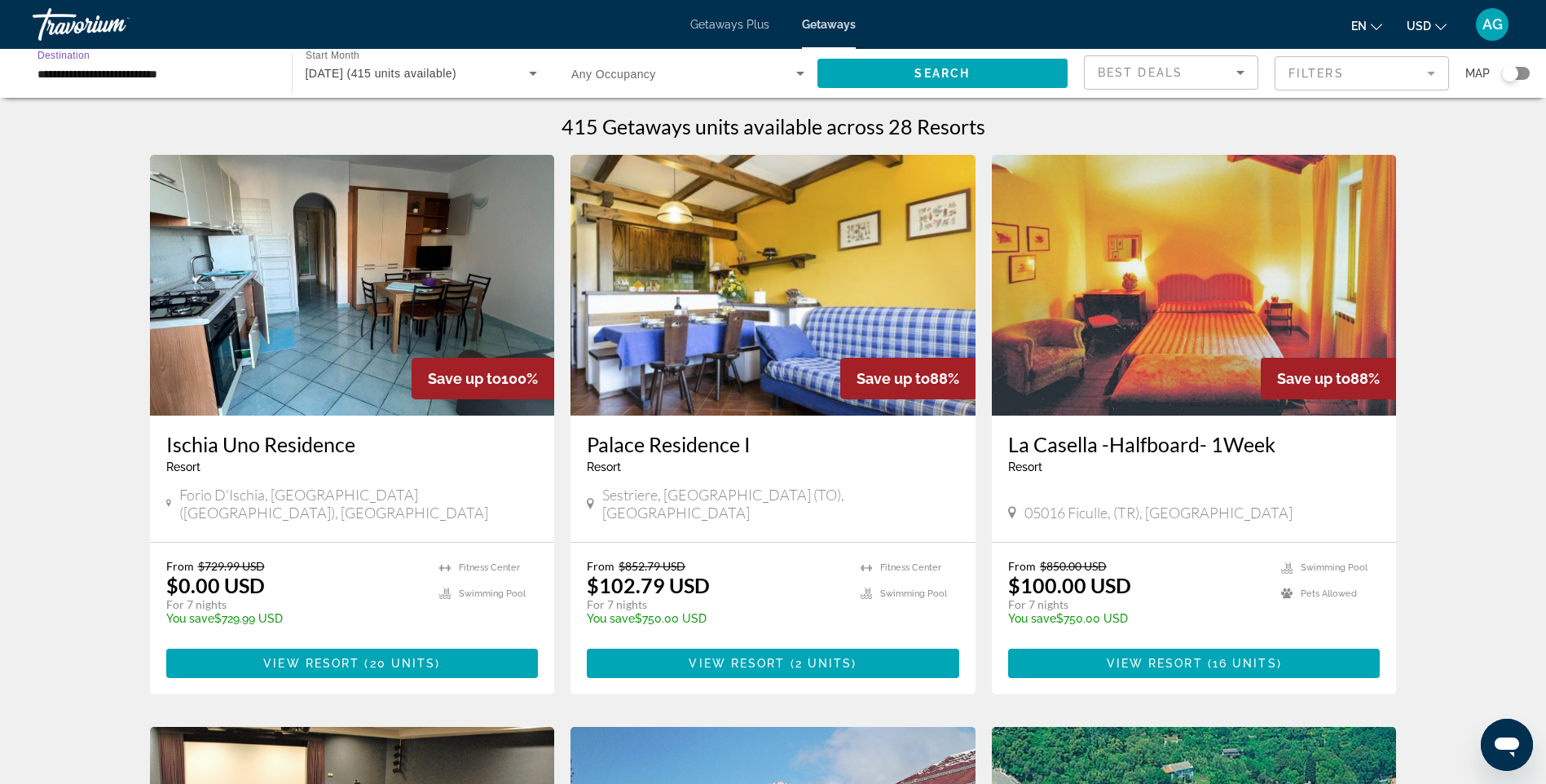
click at [216, 72] on input "**********" at bounding box center [153, 74] width 233 height 20
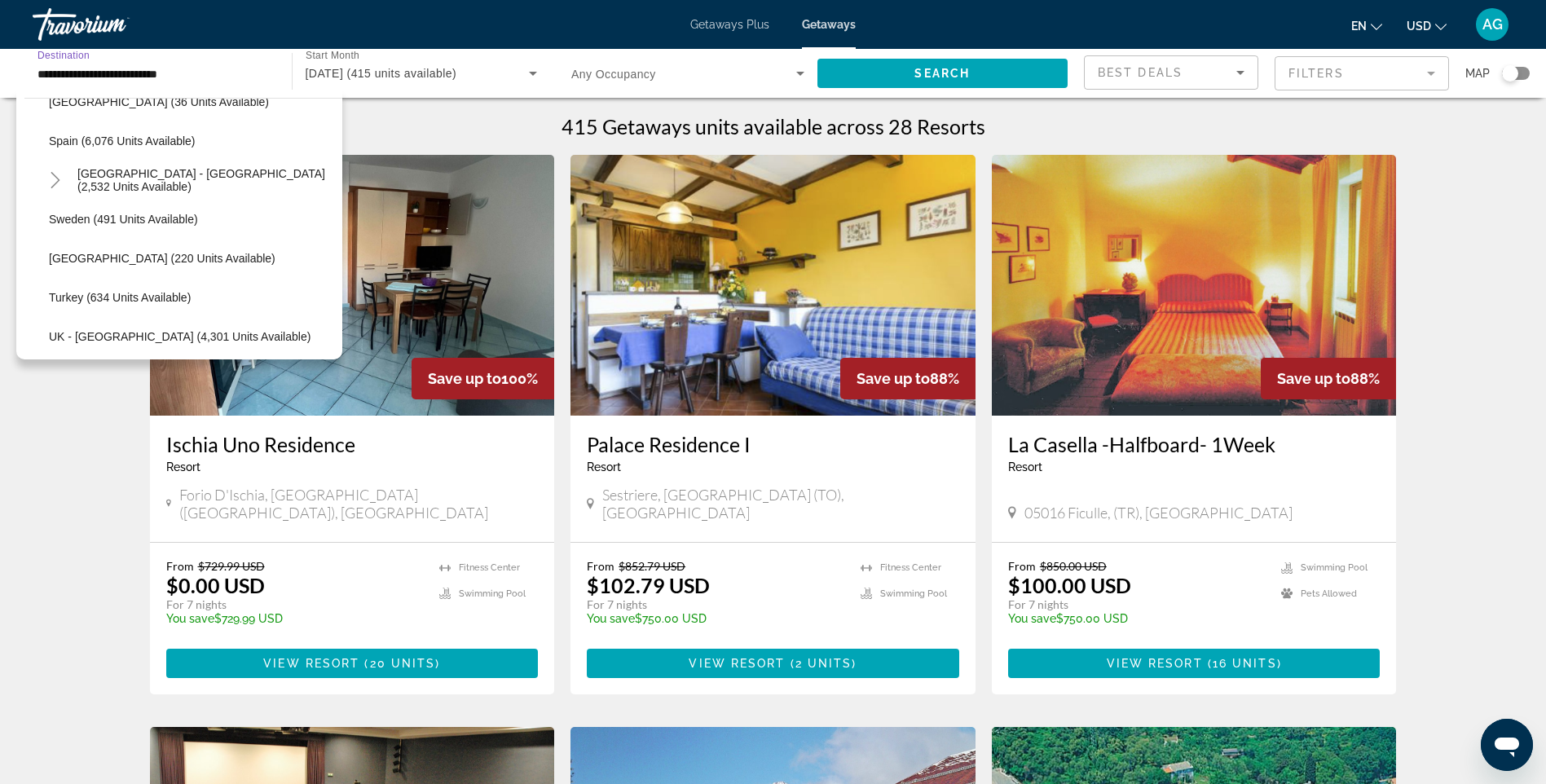
scroll to position [892, 0]
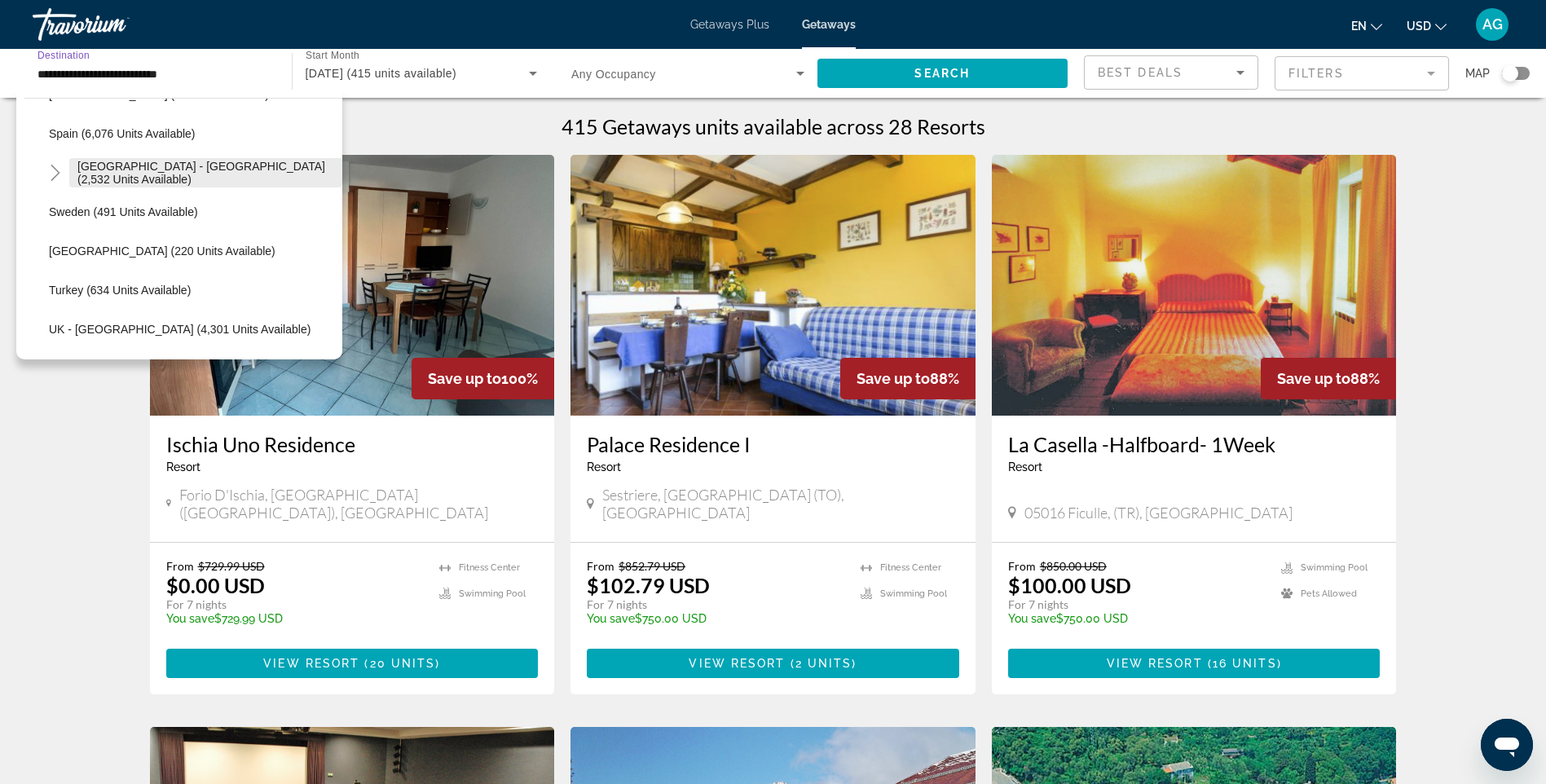
click at [296, 174] on span "[GEOGRAPHIC_DATA] - [GEOGRAPHIC_DATA] (2,532 units available)" at bounding box center [205, 173] width 257 height 26
type input "**********"
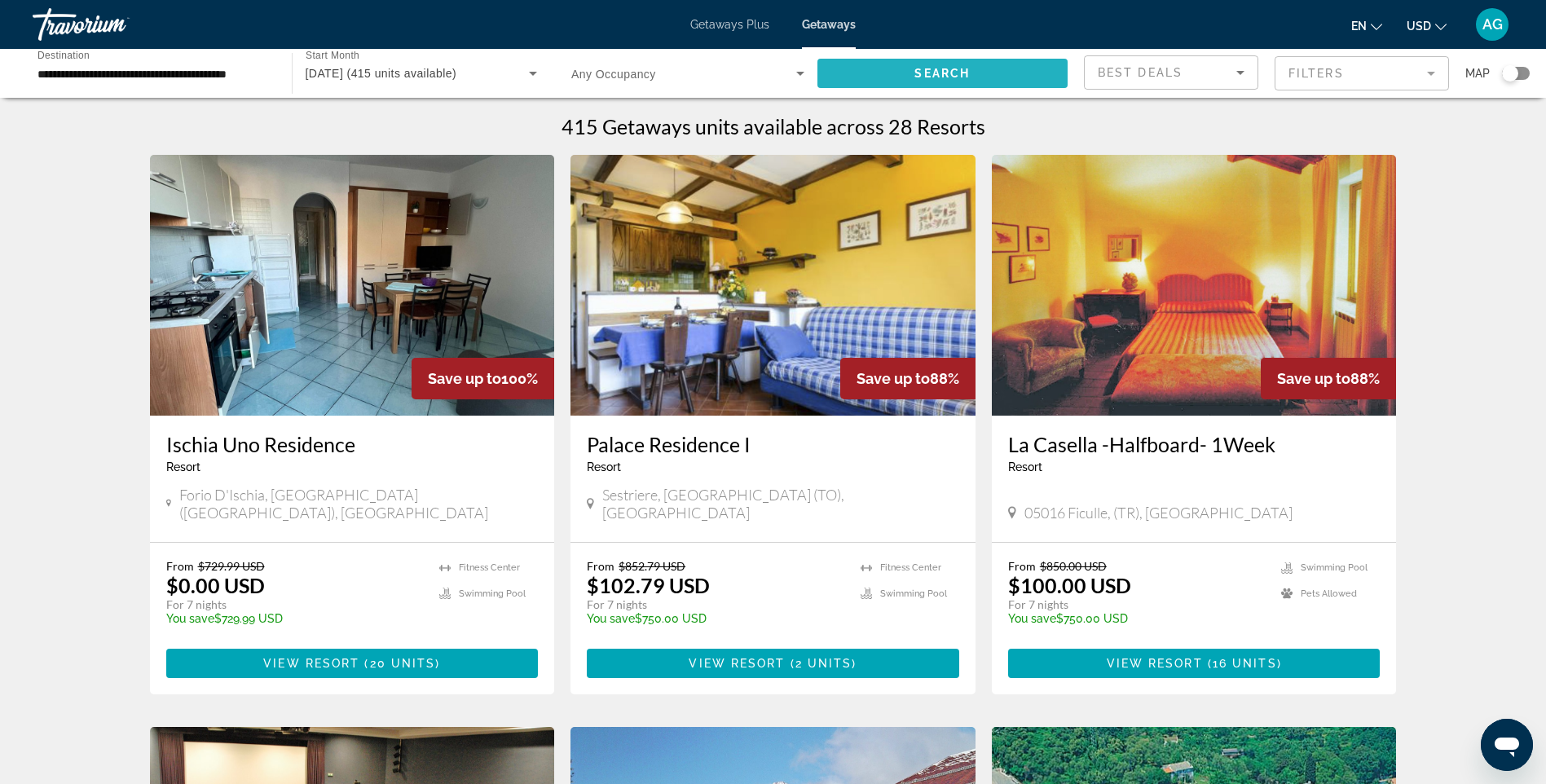
click at [972, 62] on span "Search widget" at bounding box center [943, 73] width 251 height 39
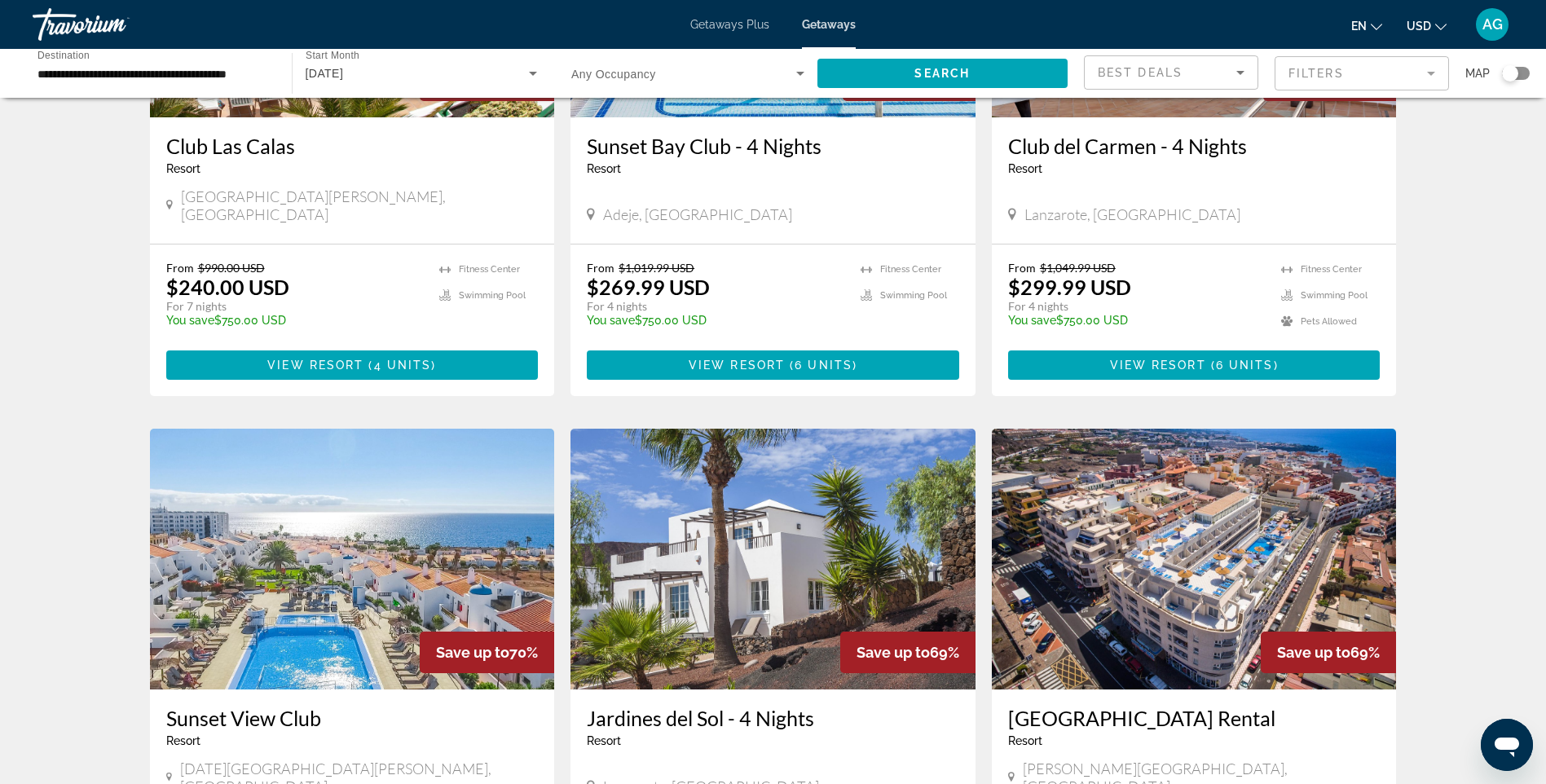
scroll to position [1792, 0]
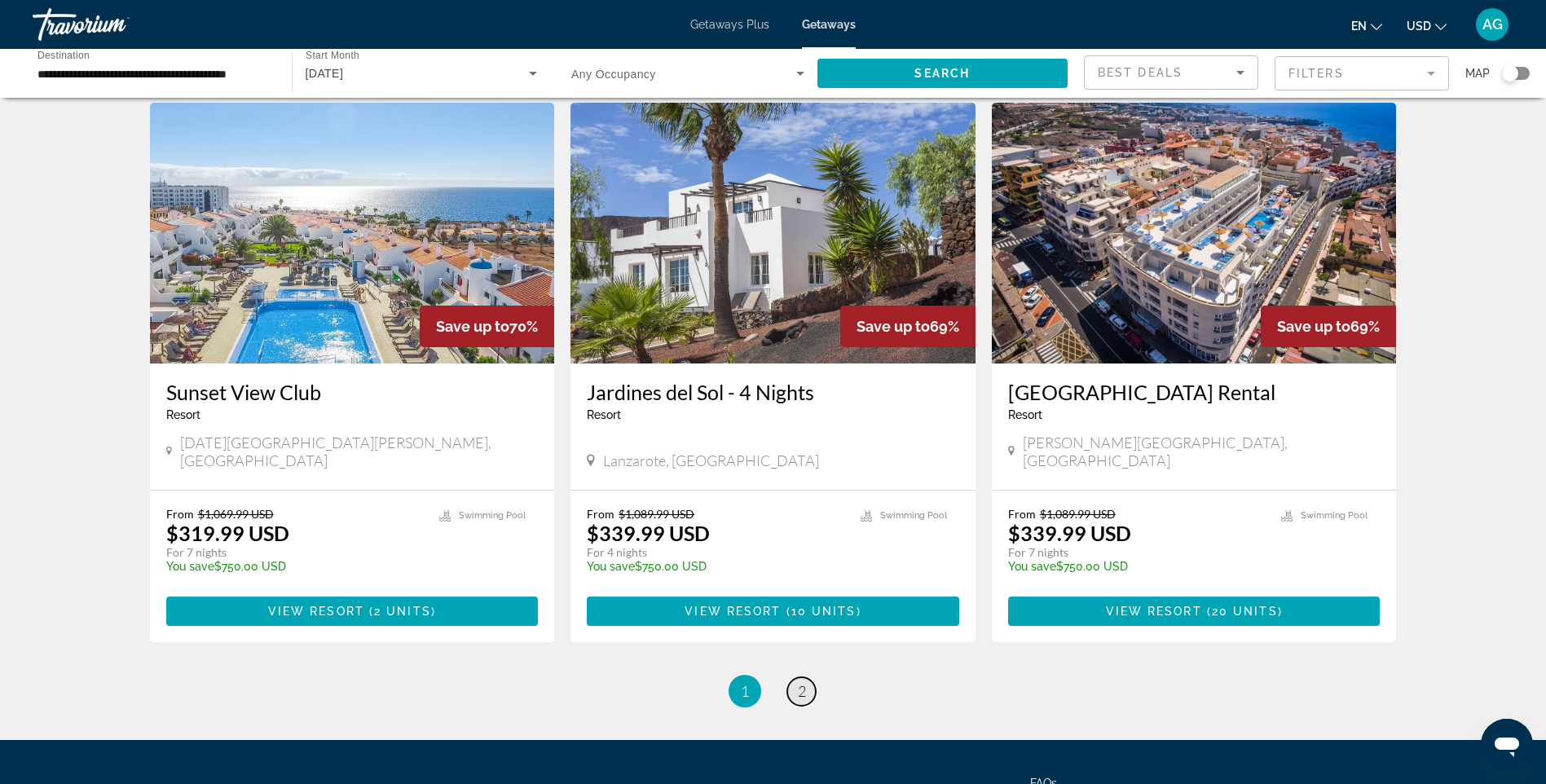
click at [802, 682] on span "2" at bounding box center [802, 691] width 8 height 18
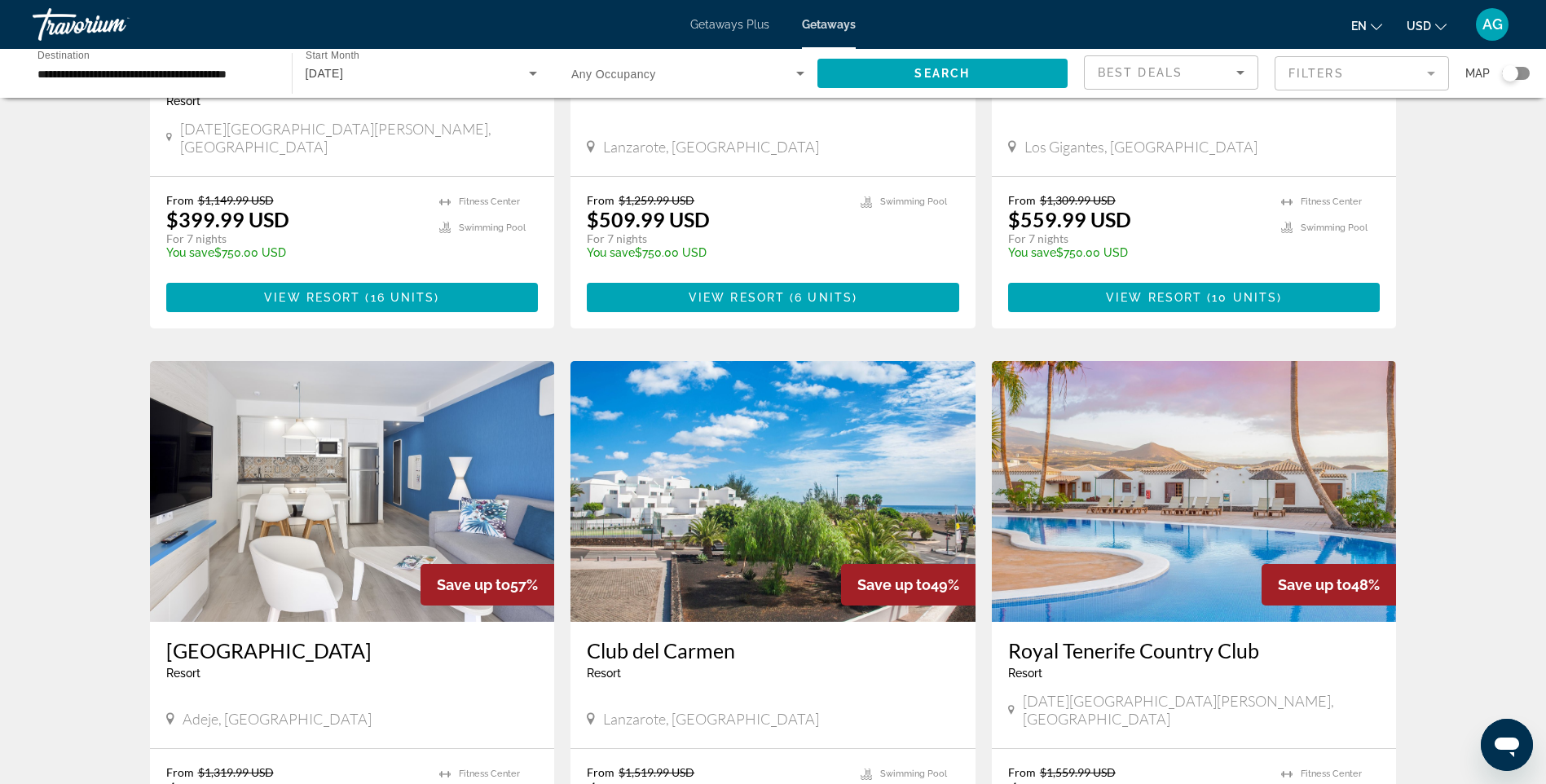
scroll to position [570, 0]
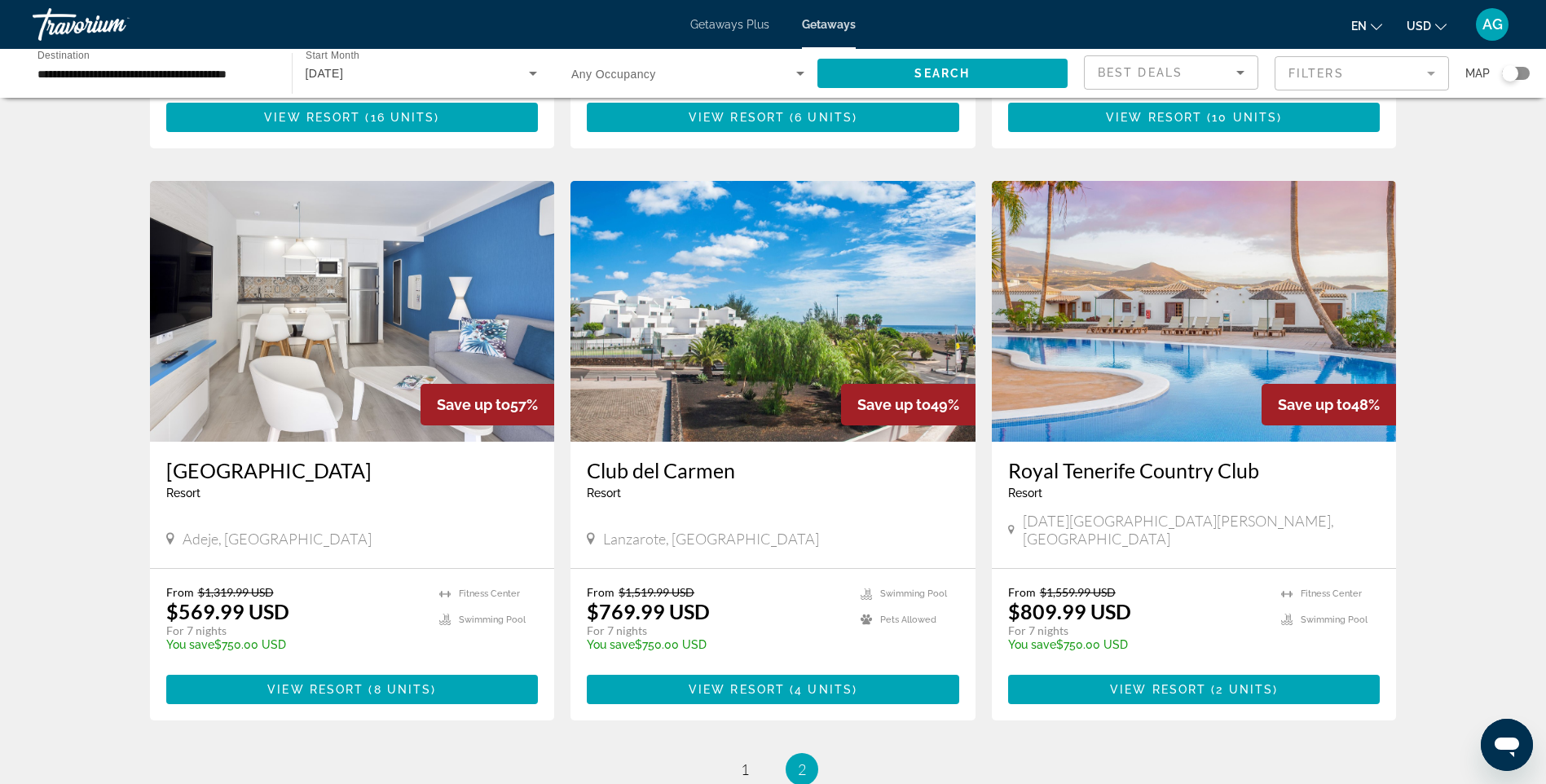
drag, startPoint x: 1005, startPoint y: 427, endPoint x: 1266, endPoint y: 424, distance: 261.0
click at [1266, 441] on div "[GEOGRAPHIC_DATA] - This is an adults only resort [DATE][GEOGRAPHIC_DATA][PERSO…" at bounding box center [1195, 504] width 405 height 126
drag, startPoint x: 1266, startPoint y: 424, endPoint x: 1194, endPoint y: 434, distance: 72.7
copy h3 "Royal Tenerife Country Club"
click at [1244, 683] on span "2 units" at bounding box center [1245, 689] width 57 height 13
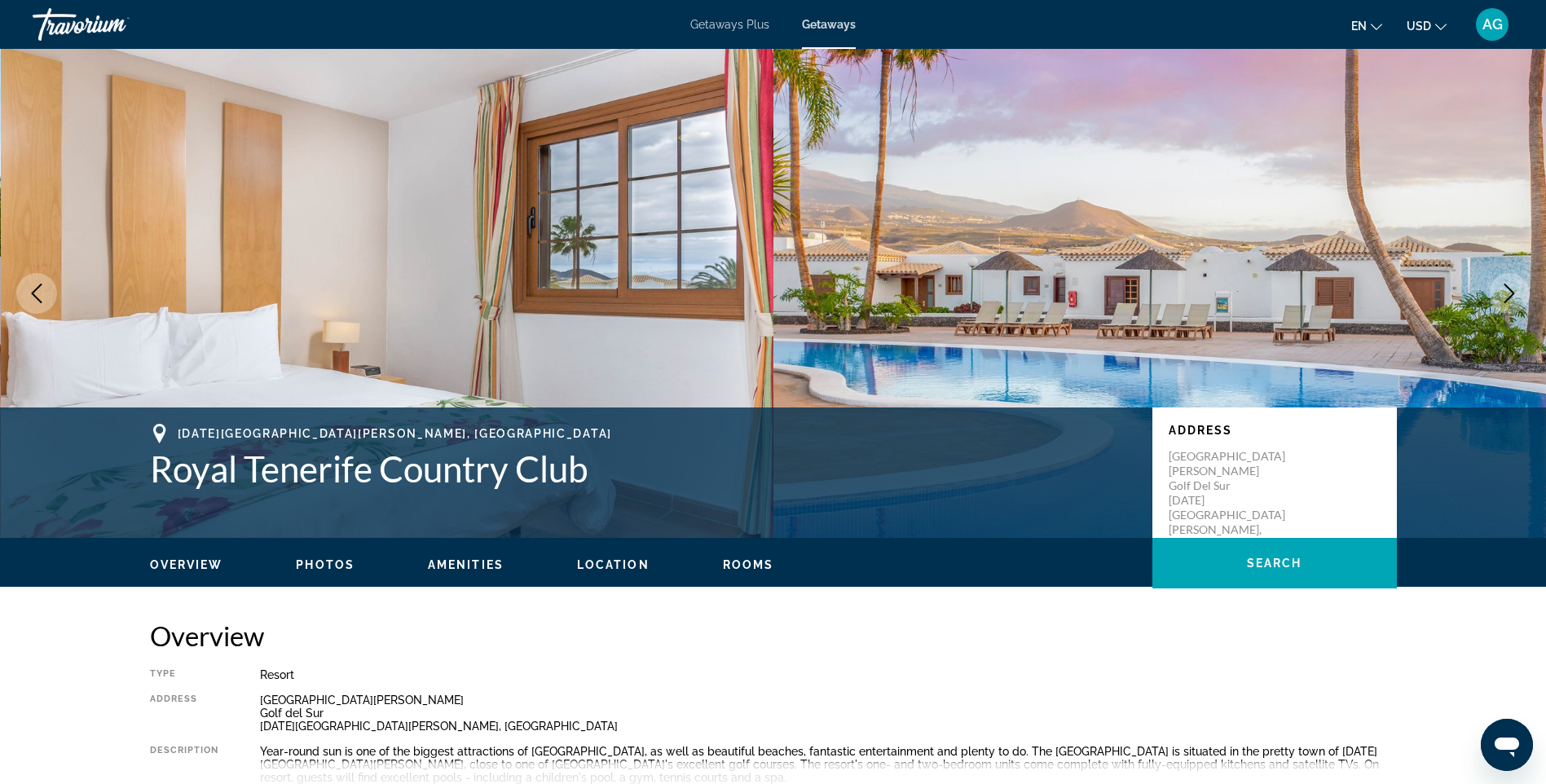
click at [1506, 292] on icon "Next image" at bounding box center [1509, 293] width 20 height 20
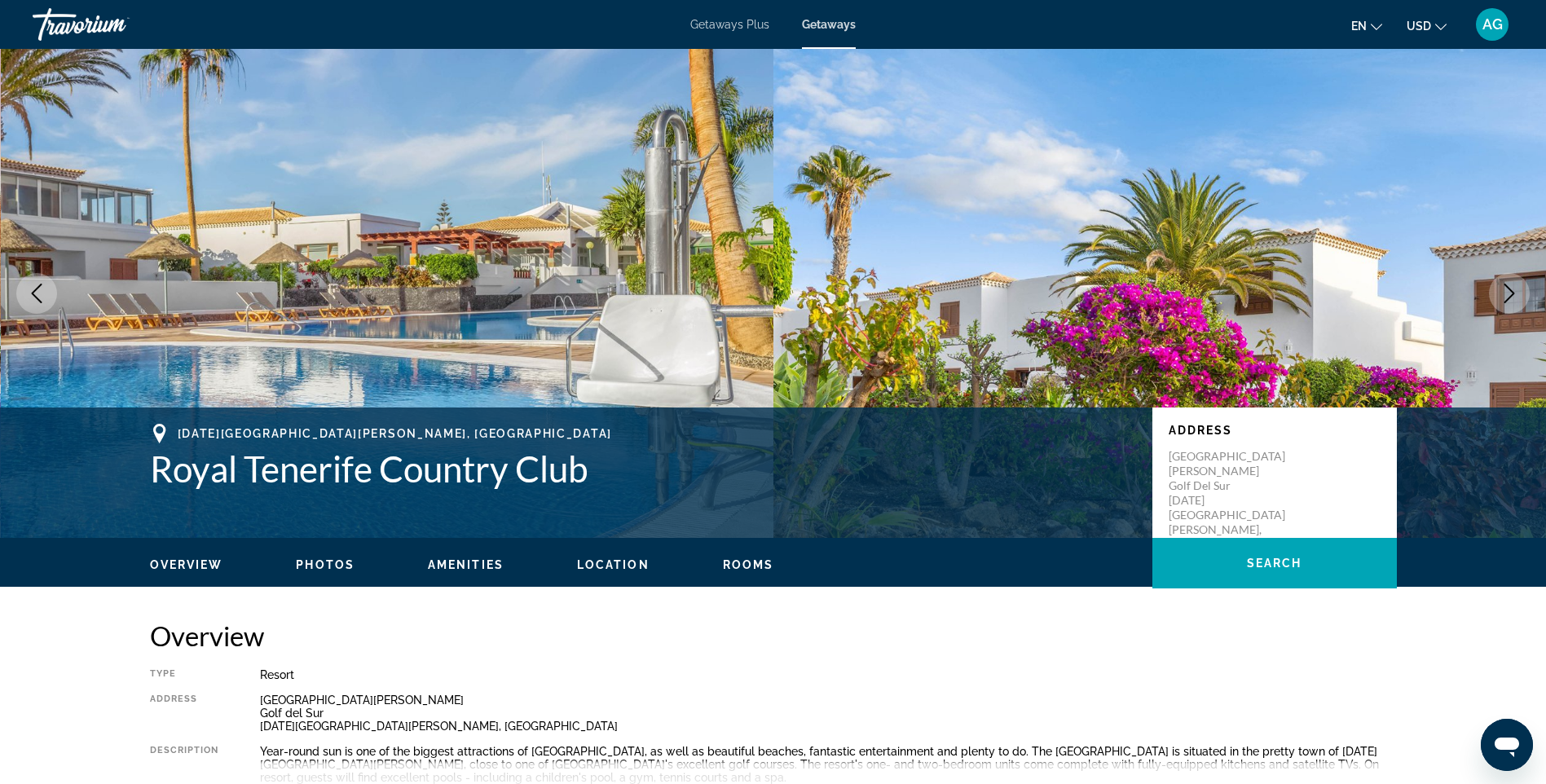
click at [1506, 292] on icon "Next image" at bounding box center [1509, 293] width 20 height 20
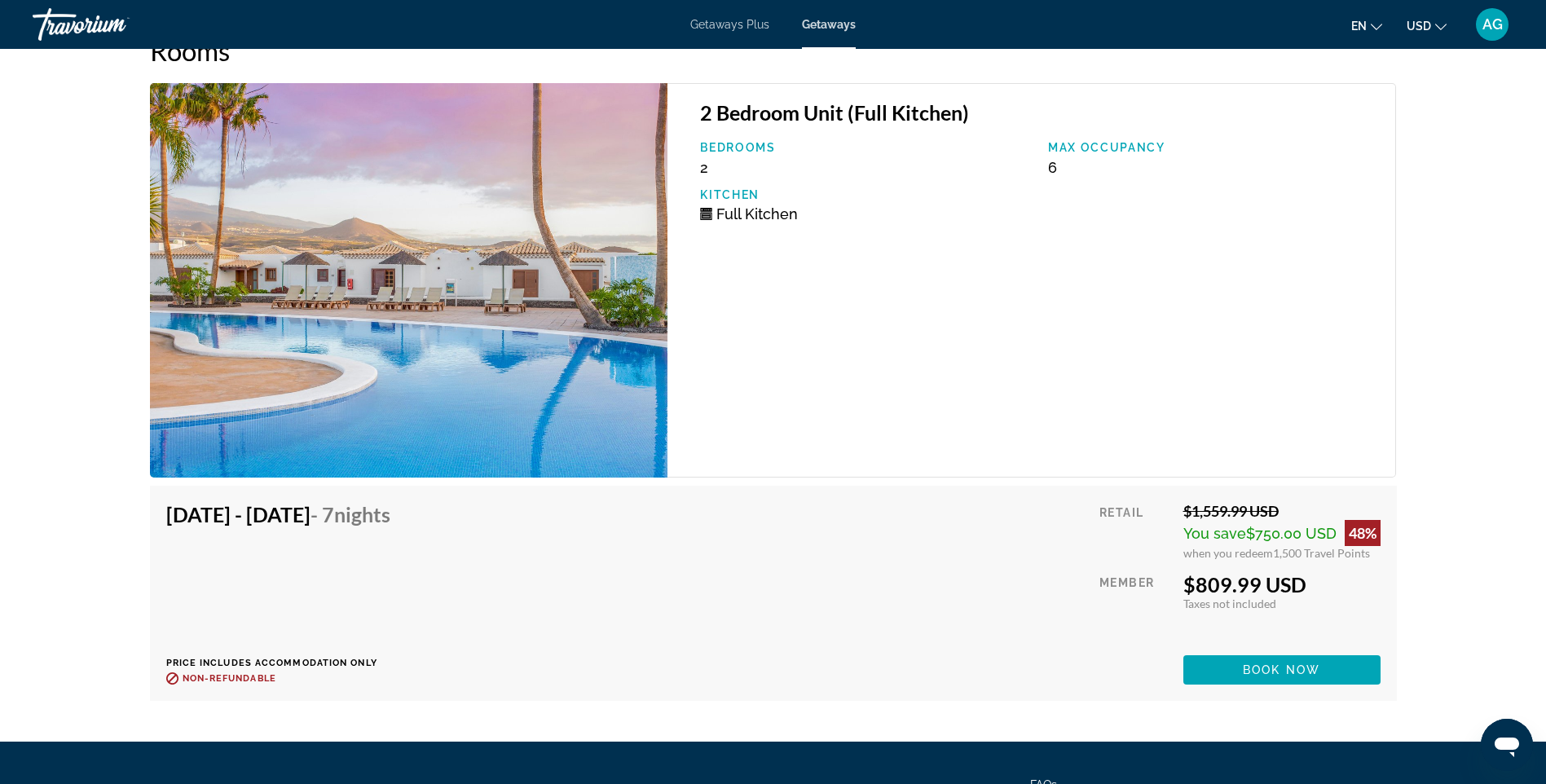
scroll to position [3164, 0]
